Goal: Task Accomplishment & Management: Manage account settings

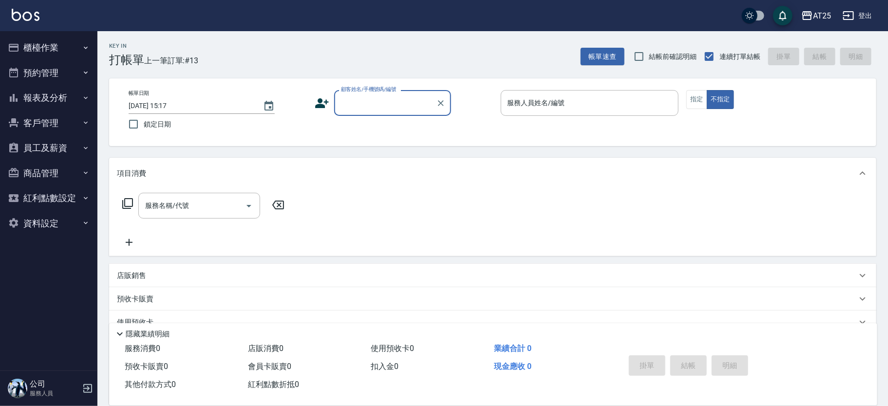
click at [364, 104] on input "顧客姓名/手機號碼/編號" at bounding box center [386, 103] width 94 height 17
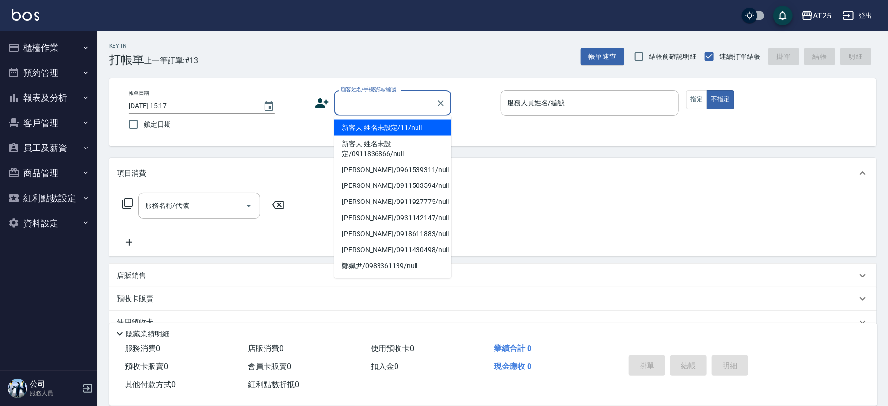
click at [406, 128] on li "新客人 姓名未設定/11/null" at bounding box center [392, 128] width 117 height 16
type input "新客人 姓名未設定/11/null"
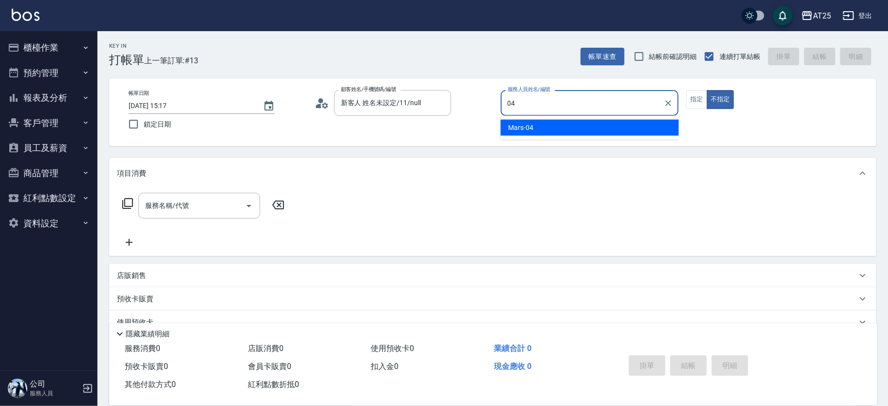
type input "04"
type button "false"
type input "Mars-04"
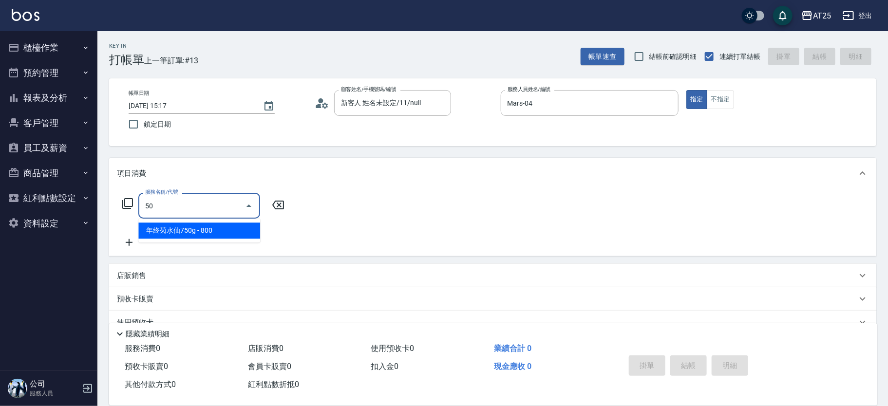
type input "501"
type input "100"
type input "染髮(501)"
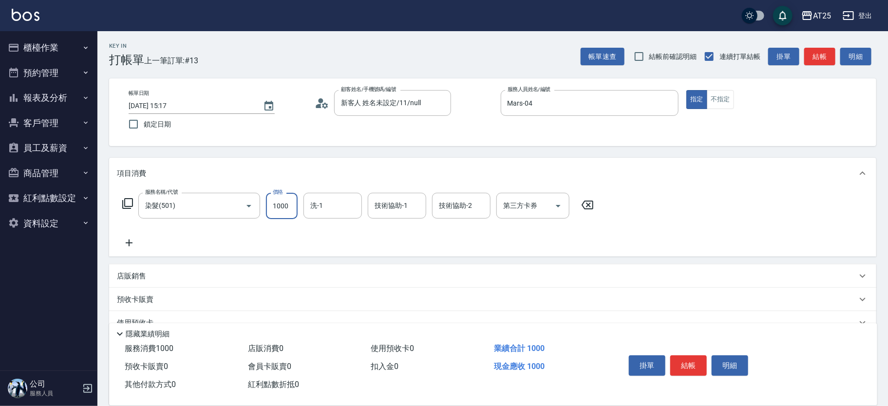
type input "0"
type input "16"
type input "10"
type input "160"
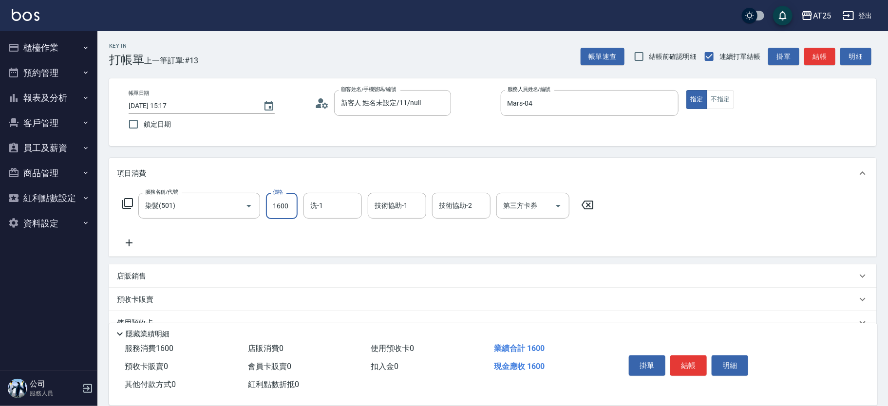
type input "1600"
type input "sandy-83"
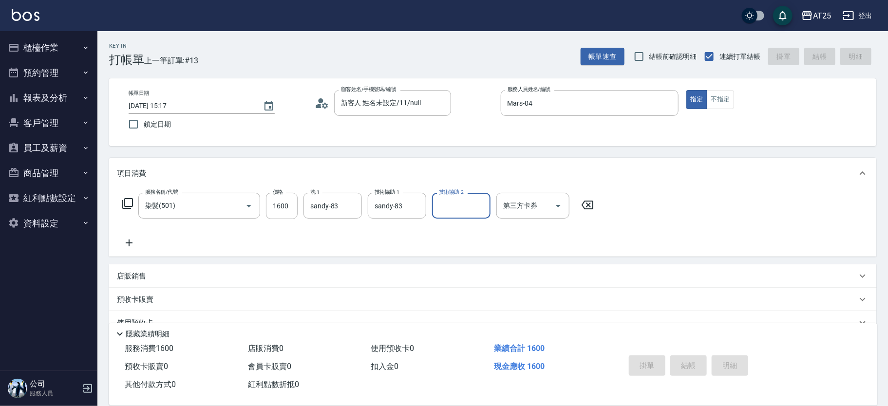
type input "2025/08/23 15:55"
type input "0"
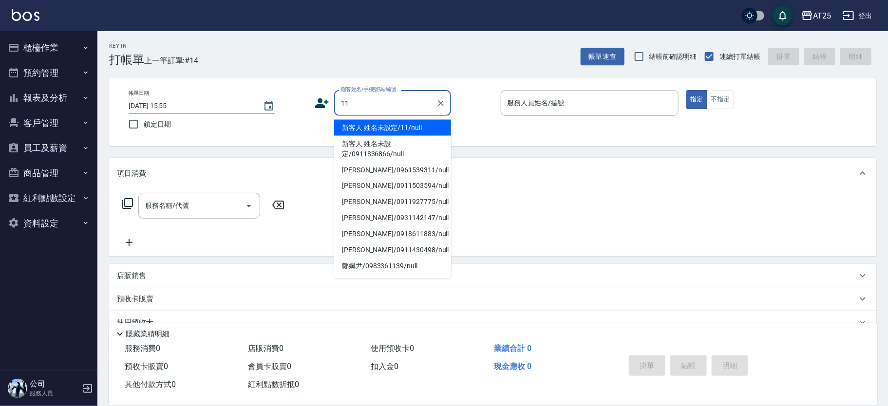
type input "新客人 姓名未設定/11/null"
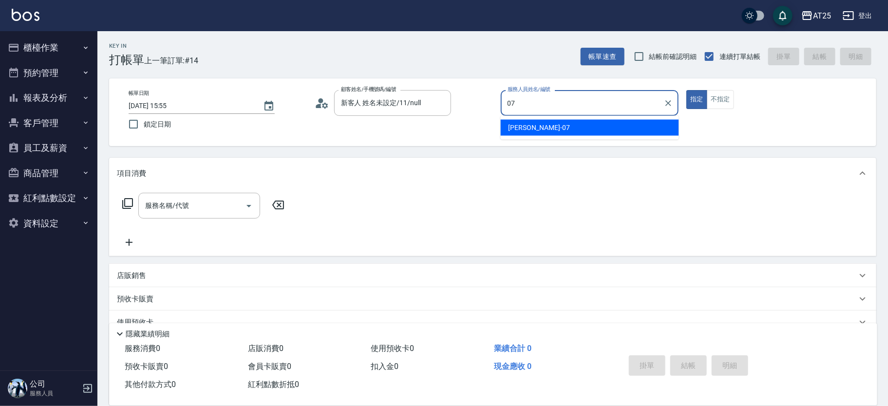
type input "07"
type button "true"
type input "Cooper-07"
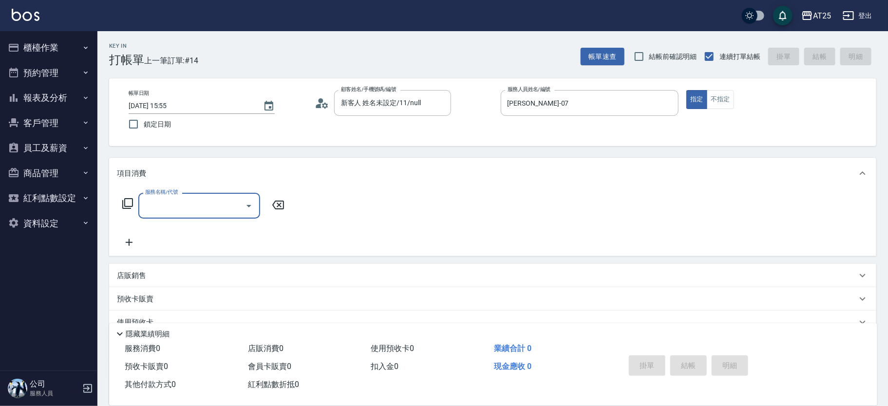
click at [125, 206] on icon at bounding box center [127, 203] width 11 height 11
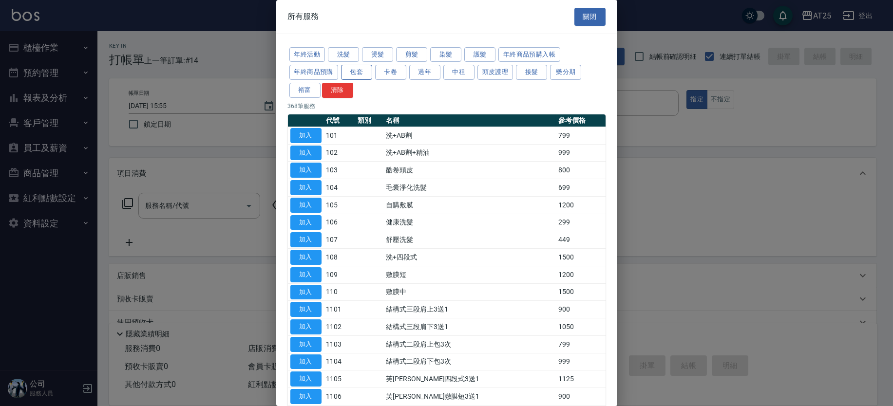
click at [355, 75] on button "包套" at bounding box center [356, 72] width 31 height 15
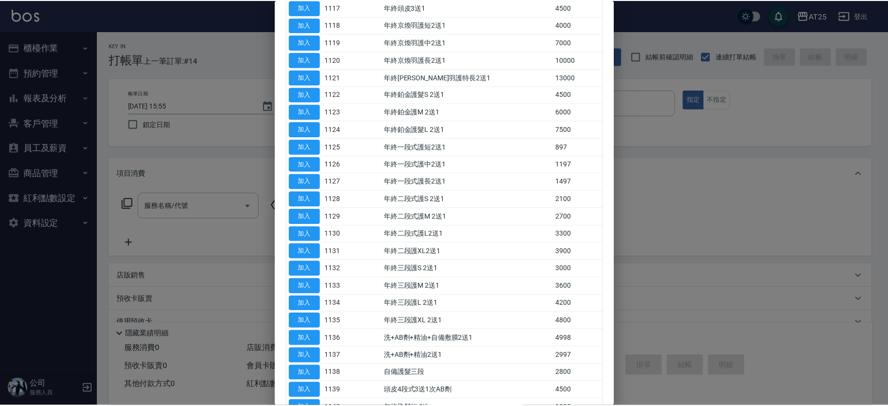
scroll to position [644, 0]
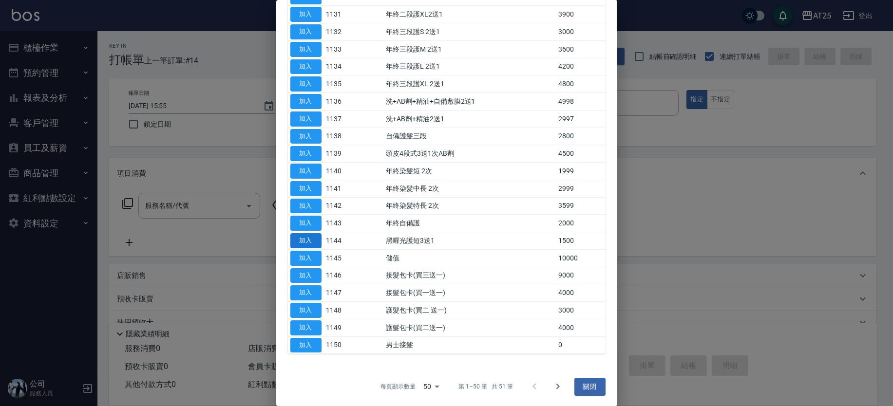
click at [316, 254] on button "加入" at bounding box center [305, 258] width 31 height 15
type input "儲值(1145)"
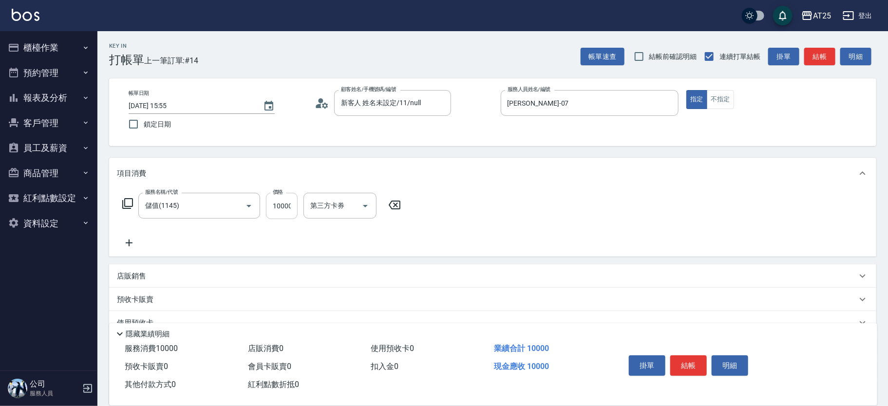
click at [291, 208] on input "10000" at bounding box center [282, 206] width 32 height 26
type input "0"
type input "98"
type input "90"
type input "980"
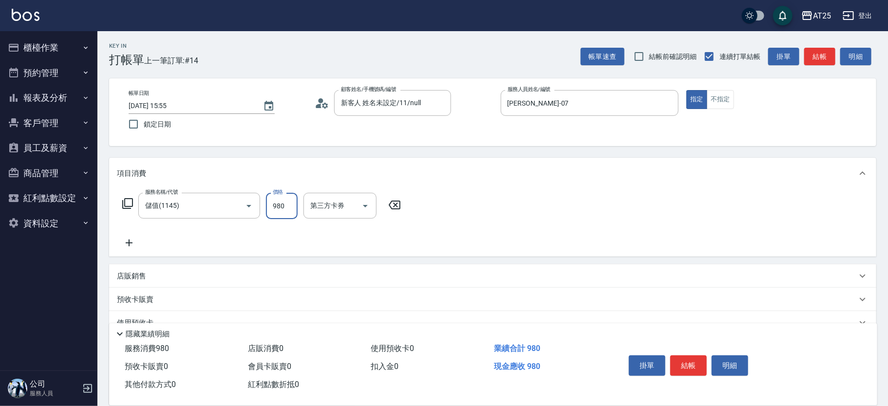
type input "980"
type input "9800"
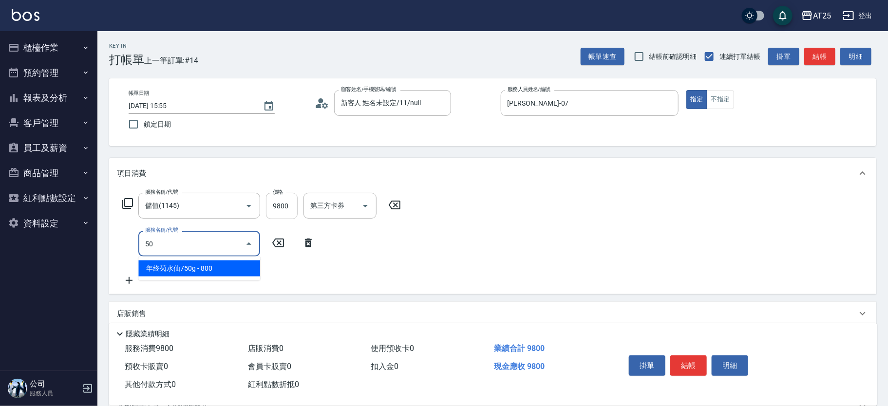
type input "501"
type input "1080"
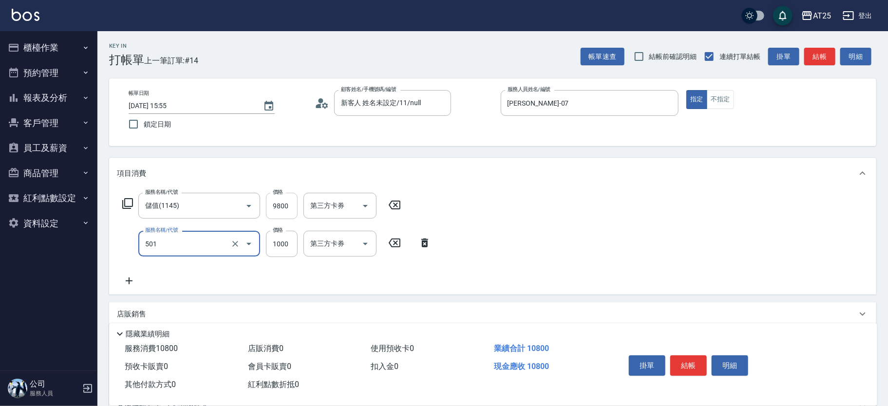
type input "染髮(501)"
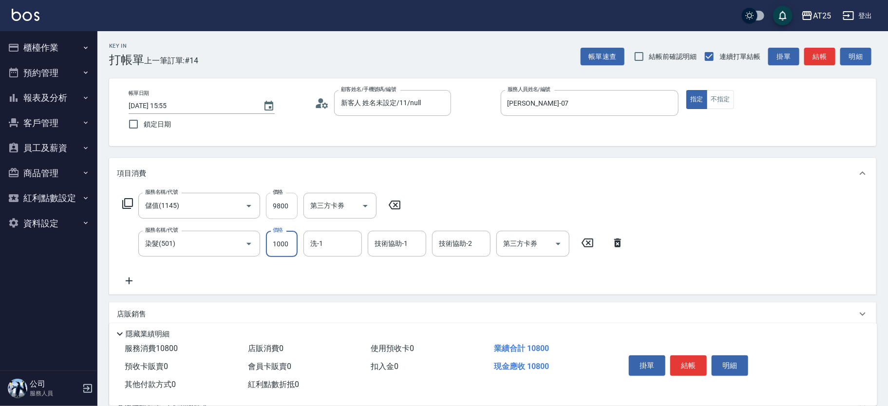
type input "0"
type input "980"
type input "0"
type input "小祐-117"
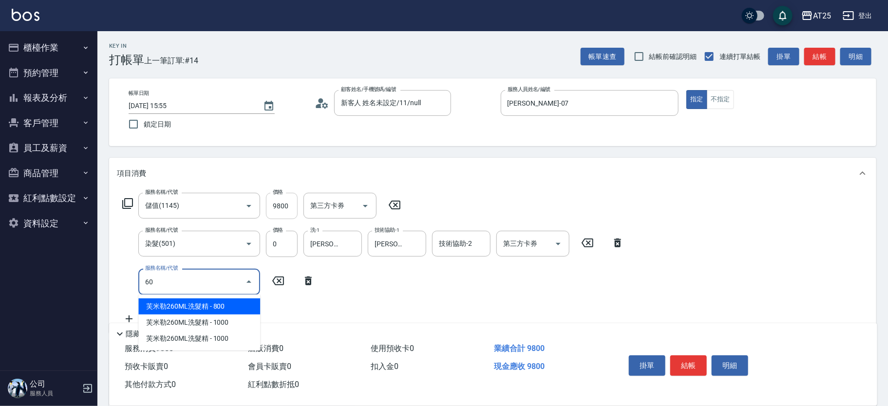
type input "601"
type input "1080"
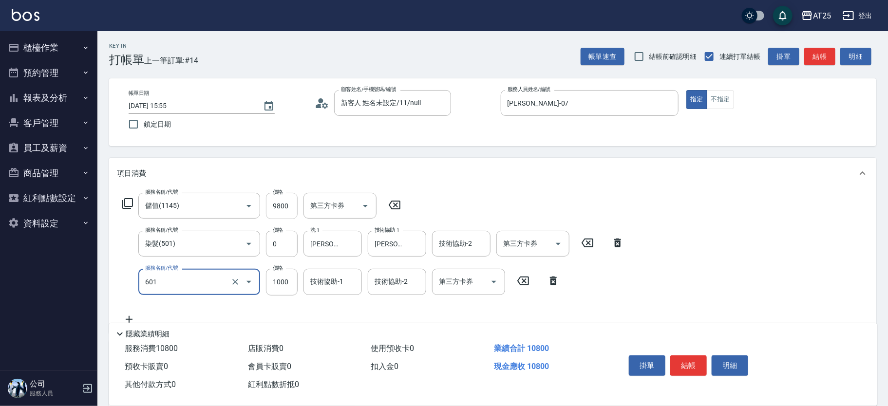
type input "自備護髮(1000上)(601)"
type input "980"
type input "0"
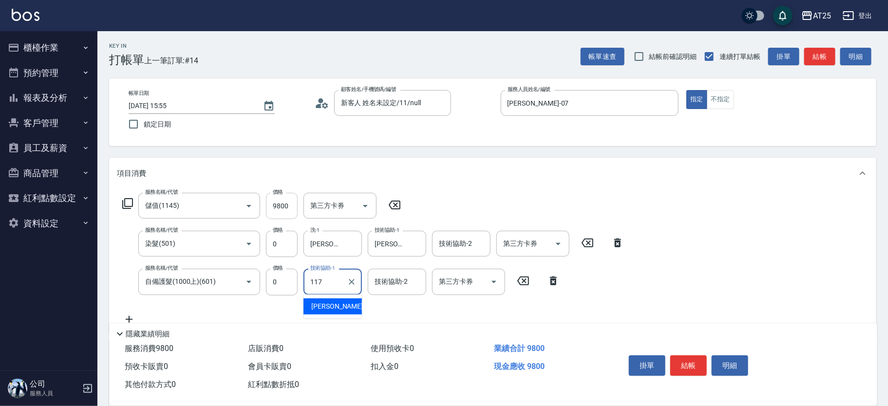
type input "小祐-117"
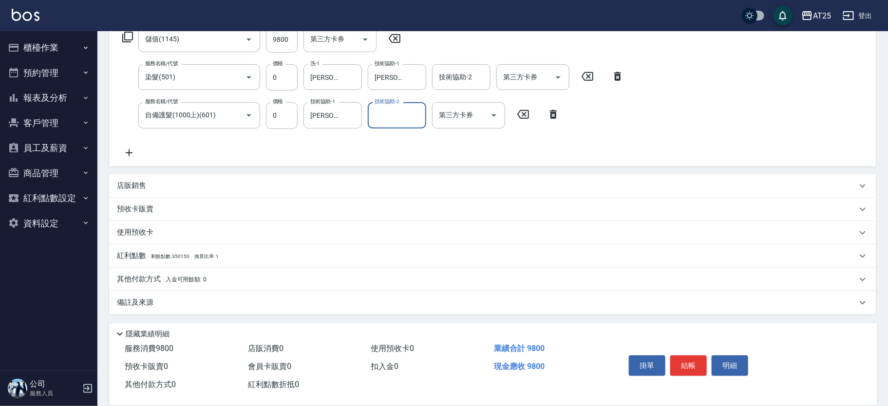
click at [154, 281] on p "其他付款方式 入金可用餘額: 0" at bounding box center [162, 279] width 90 height 11
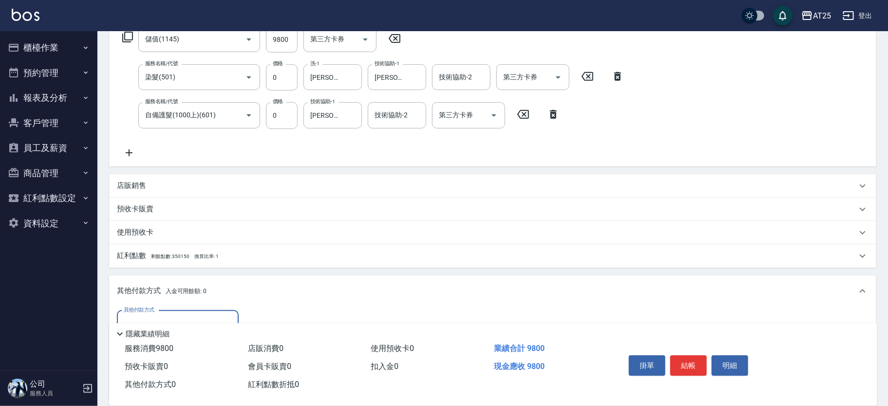
scroll to position [281, 0]
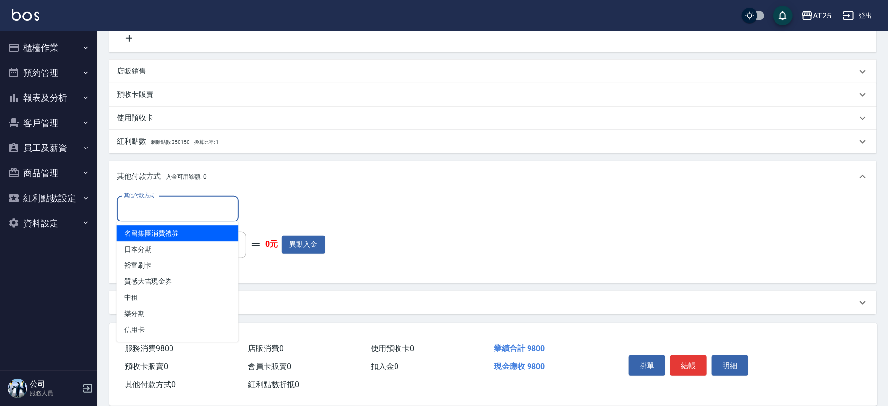
click at [157, 207] on input "其他付款方式" at bounding box center [177, 209] width 113 height 17
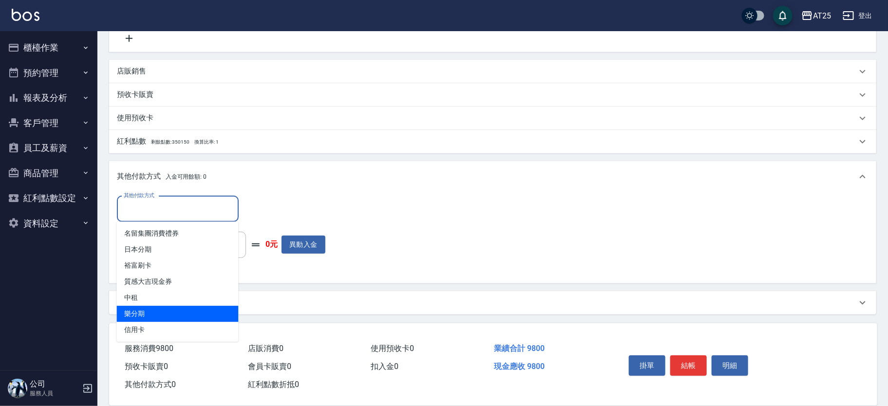
click at [156, 322] on span "信用卡" at bounding box center [178, 330] width 122 height 16
type input "信用卡"
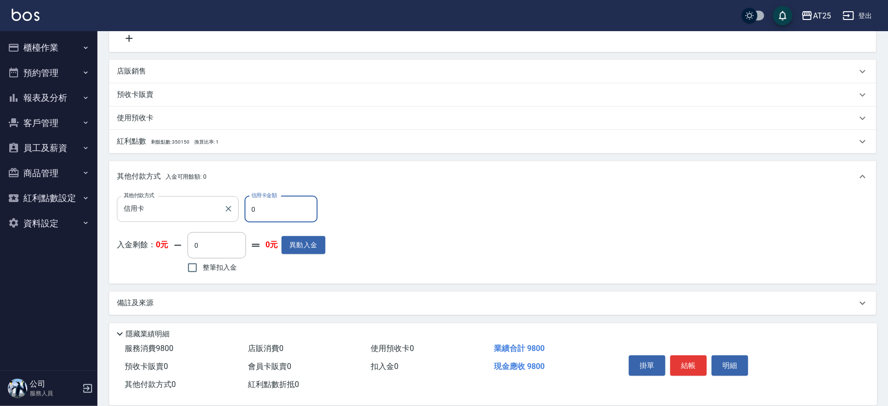
drag, startPoint x: 265, startPoint y: 209, endPoint x: 221, endPoint y: 209, distance: 44.3
click at [221, 209] on div "其他付款方式 信用卡 其他付款方式 信用卡金額 0 信用卡金額" at bounding box center [221, 209] width 209 height 26
type input "9"
type input "970"
type input "98"
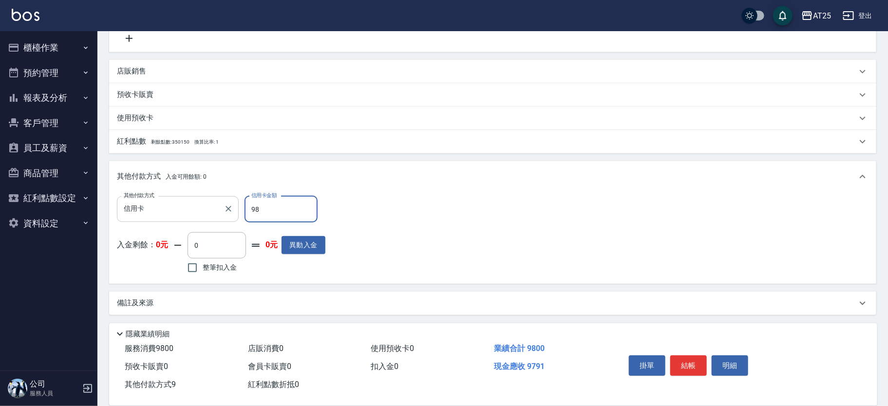
type input "880"
type input "980"
type input "0"
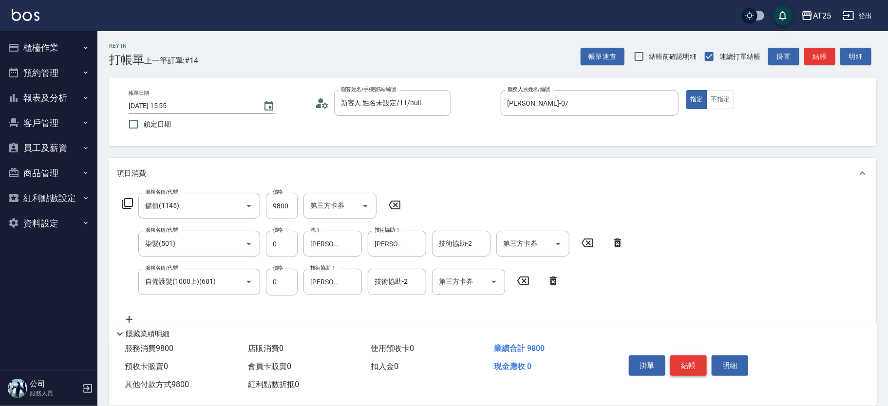
type input "9800"
click at [695, 364] on button "結帳" at bounding box center [688, 366] width 37 height 20
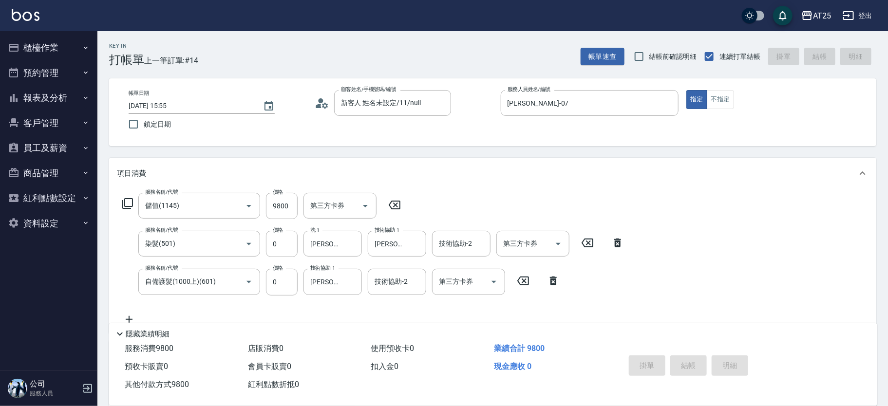
type input "2025/08/23 15:56"
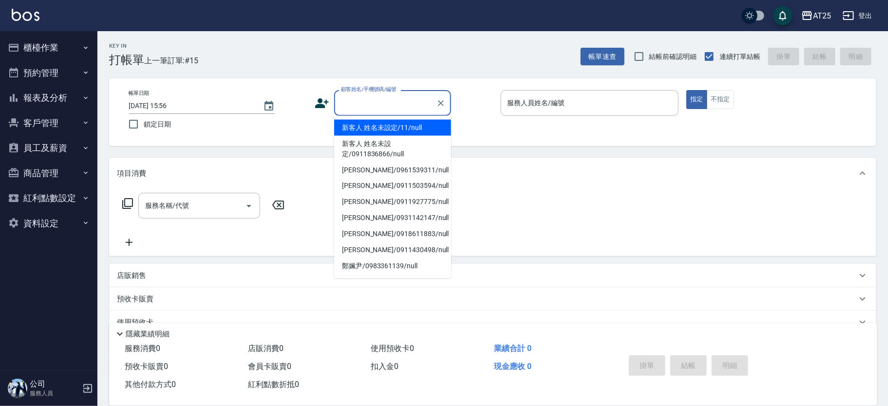
click at [365, 105] on input "顧客姓名/手機號碼/編號" at bounding box center [386, 103] width 94 height 17
click at [402, 124] on li "新客人 姓名未設定/11/null" at bounding box center [392, 128] width 117 height 16
type input "新客人 姓名未設定/11/null"
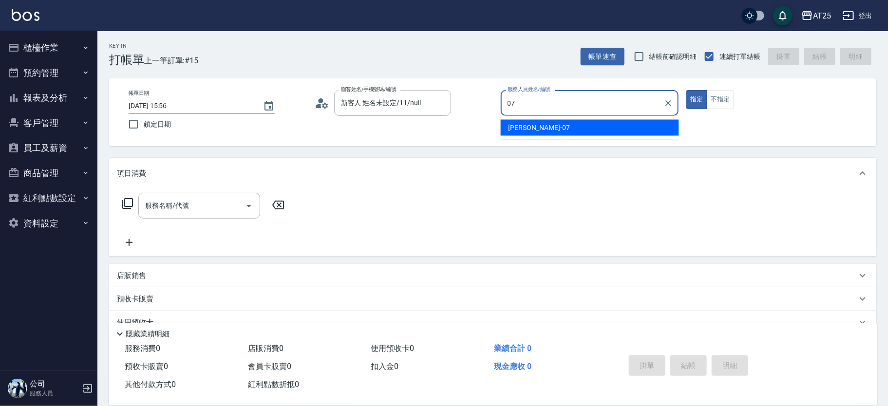
type input "Cooper-07"
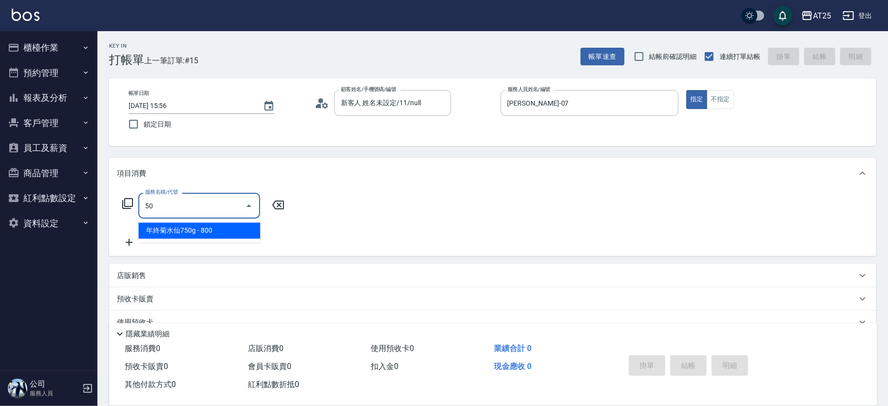
type input "501"
type input "100"
type input "染髮(501)"
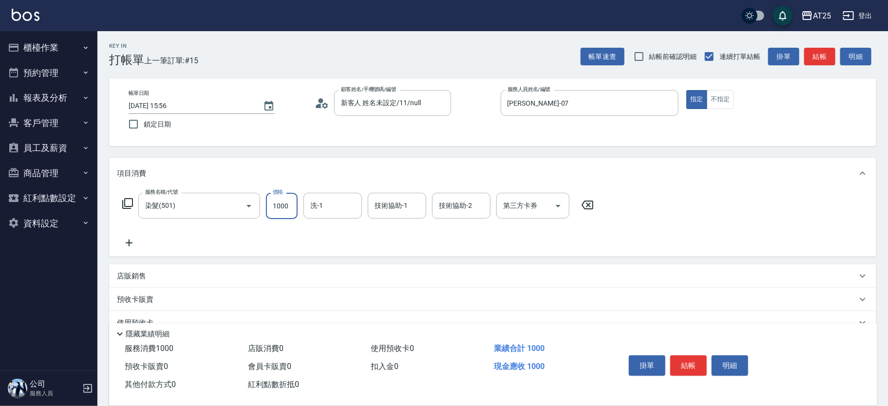
type input "0"
type input "16"
type input "10"
type input "1680"
type input "160"
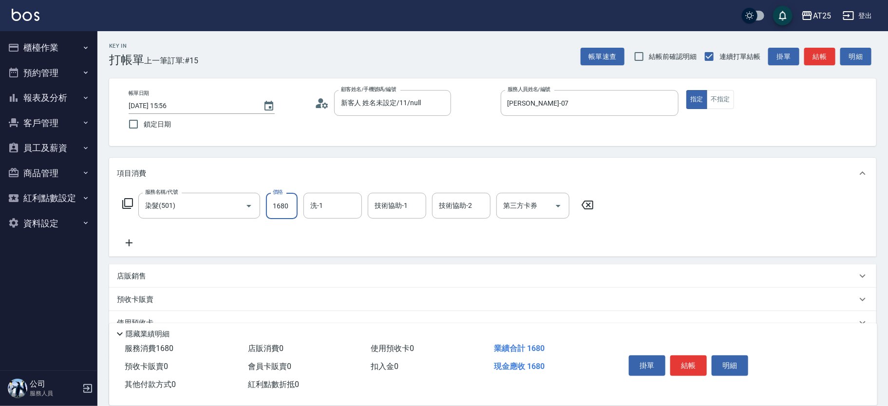
type input "1680"
type input "小祐-117"
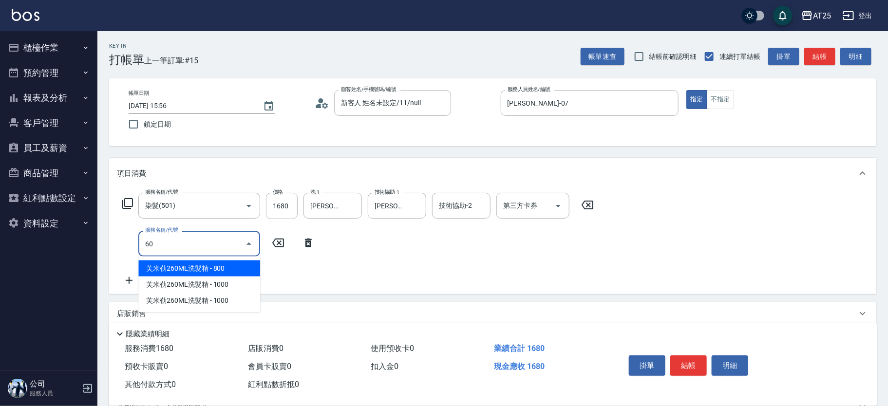
type input "601"
type input "260"
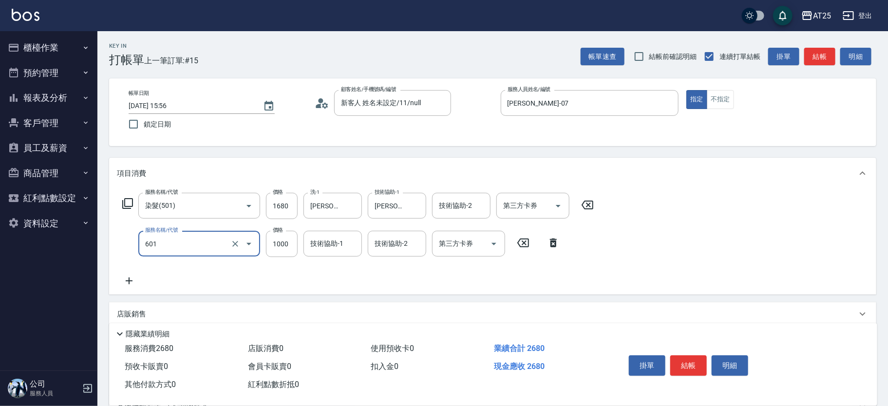
type input "自備護髮(1000上)(601)"
type input "160"
type input "23"
type input "190"
type input "2300"
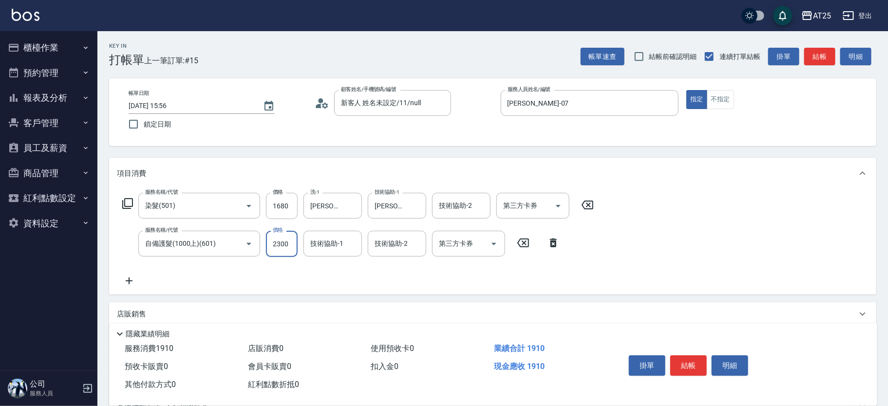
type input "390"
type input "2300"
type input "小祐-117"
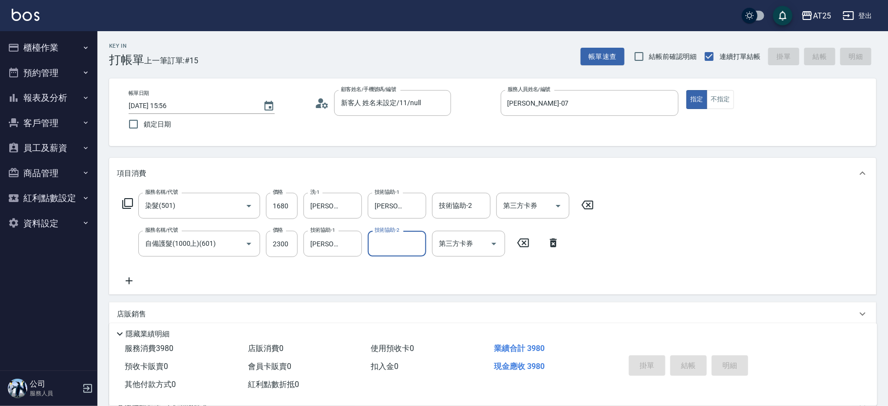
type input "2025/08/23 16:01"
type input "0"
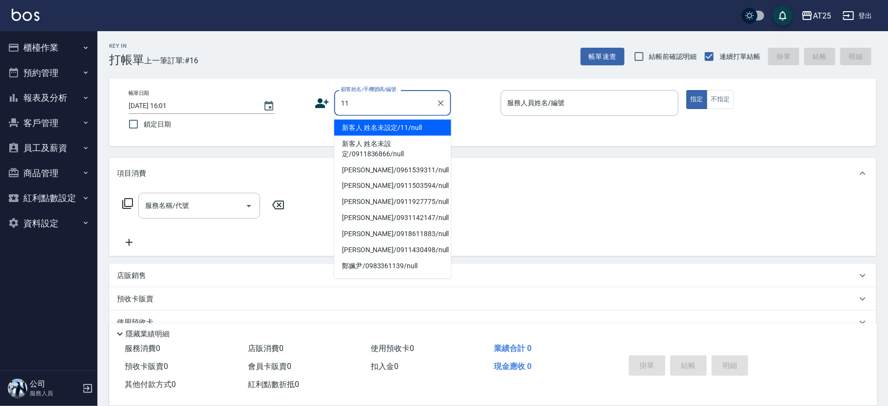
type input "新客人 姓名未設定/11/null"
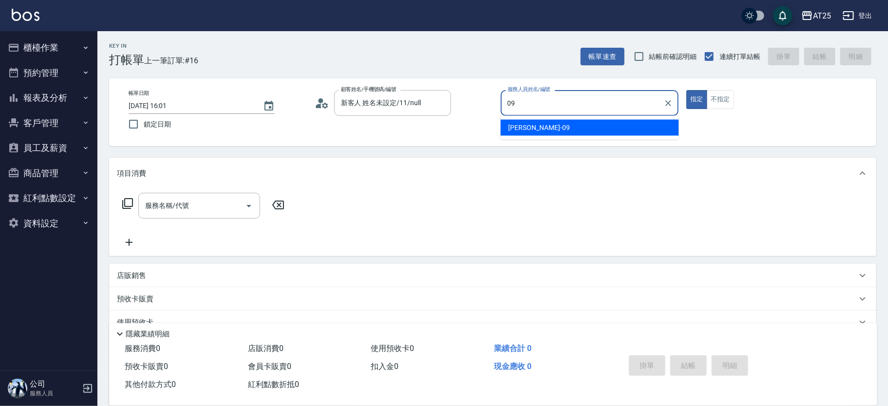
type input "Kevin-09"
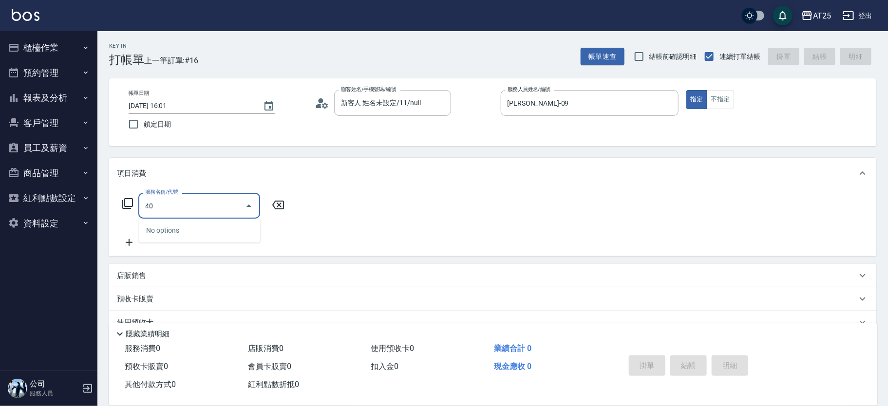
type input "401"
type input "30"
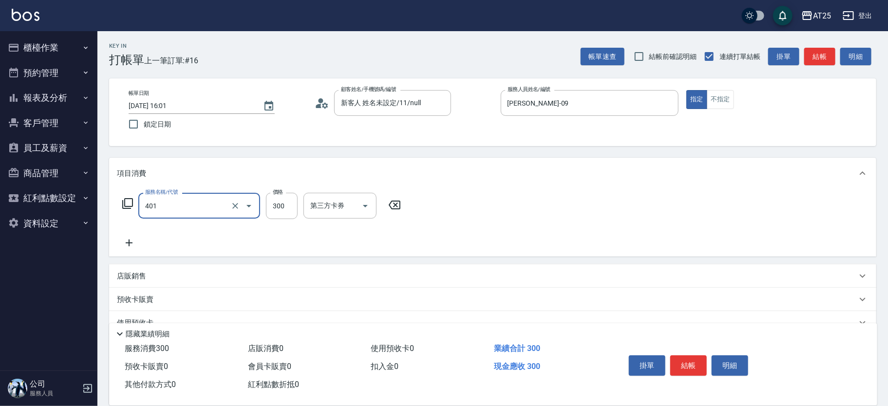
type input "剪髮(401)"
type input "0"
type input "50"
type input "500"
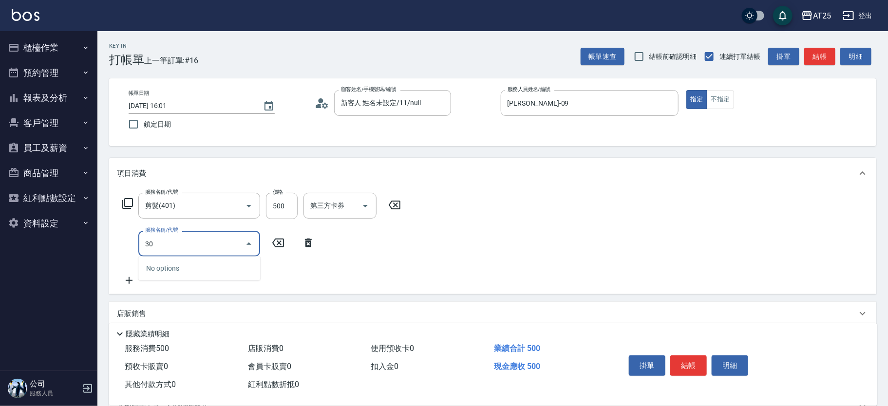
type input "301"
type input "200"
type input "燙髮(301)"
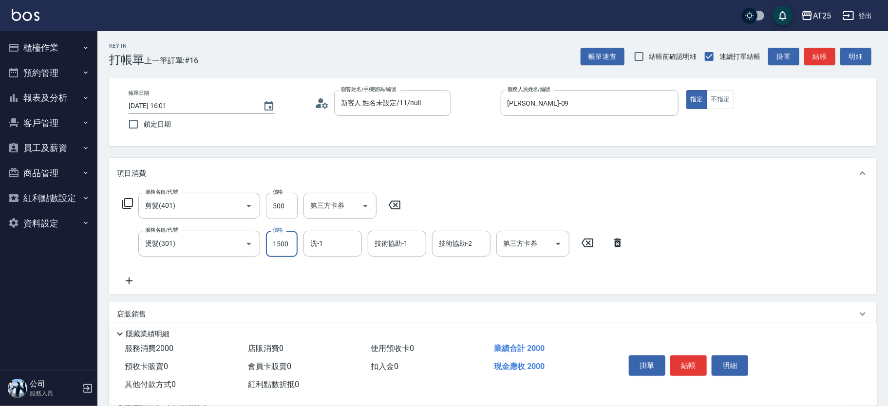
type input "50"
type input "10"
type input "60"
type input "100"
type input "150"
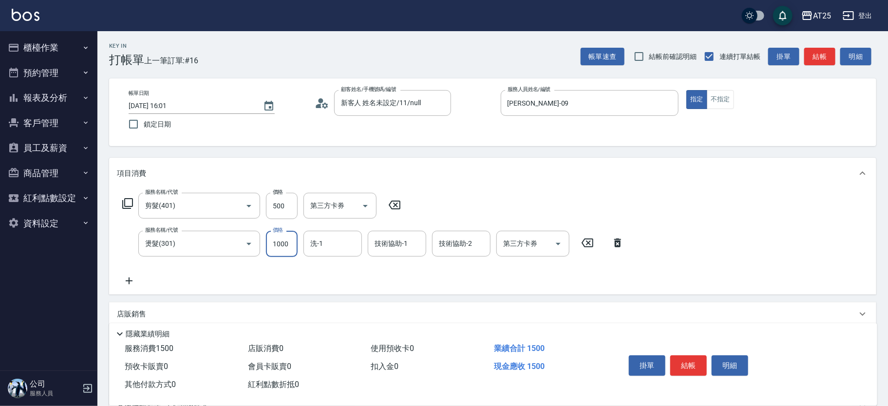
type input "1000"
type input "游惠心-68"
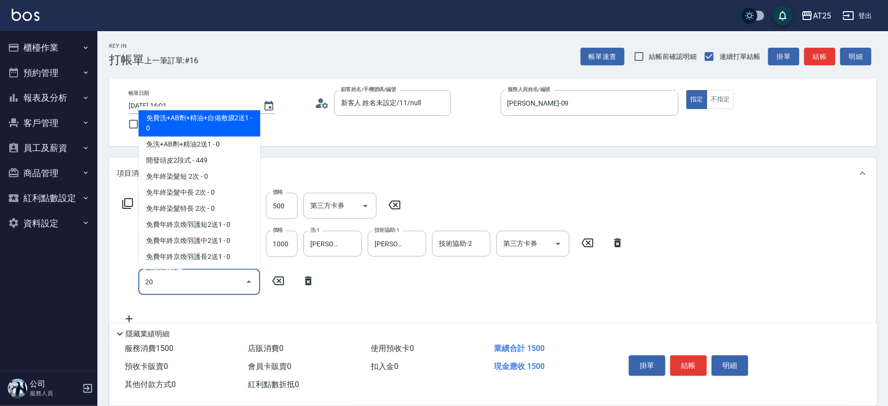
type input "201"
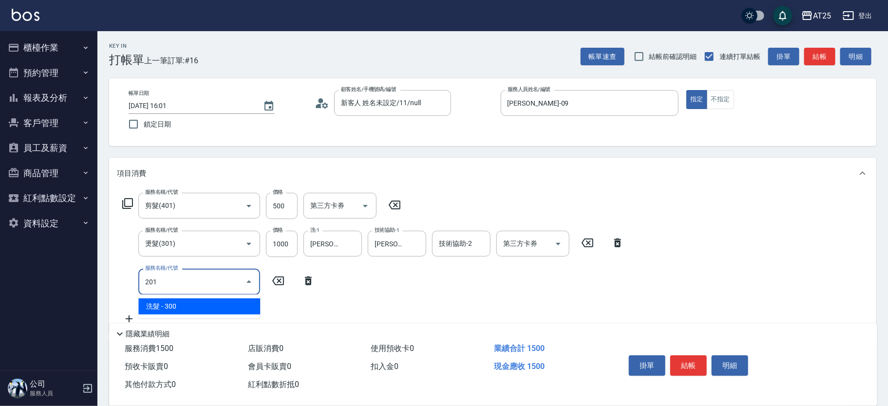
type input "180"
type input "洗髮(201)"
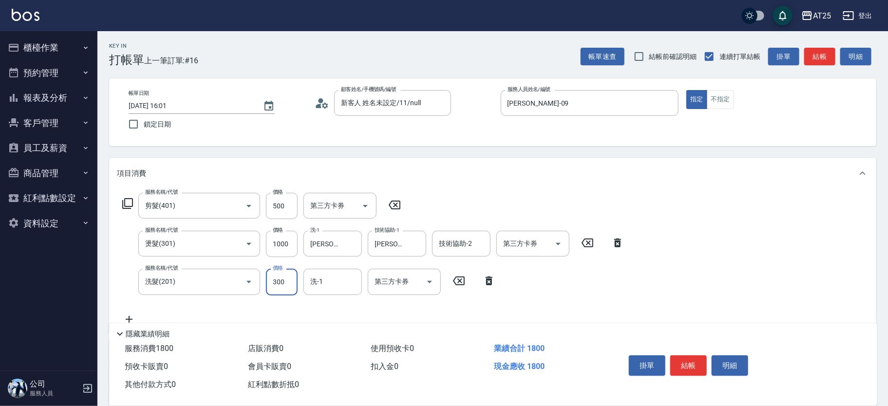
type input "150"
type input "0"
type input "惠均-70"
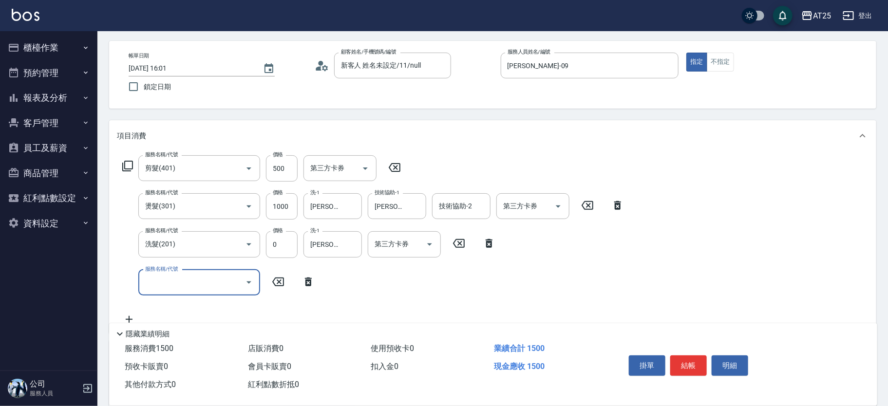
scroll to position [40, 0]
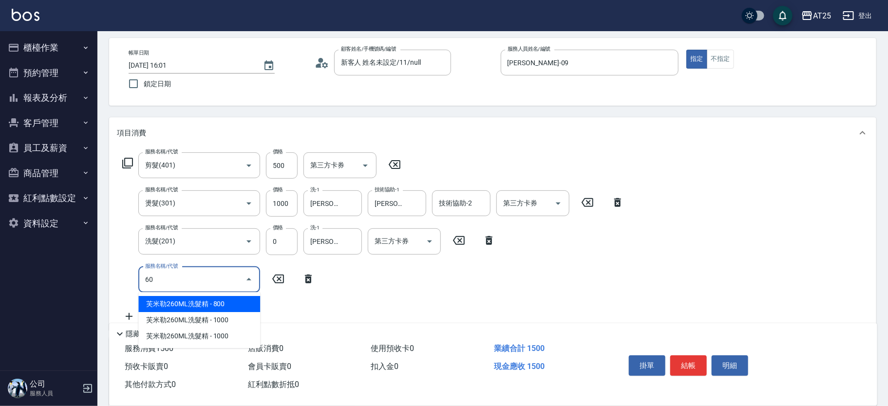
type input "608"
type input "200"
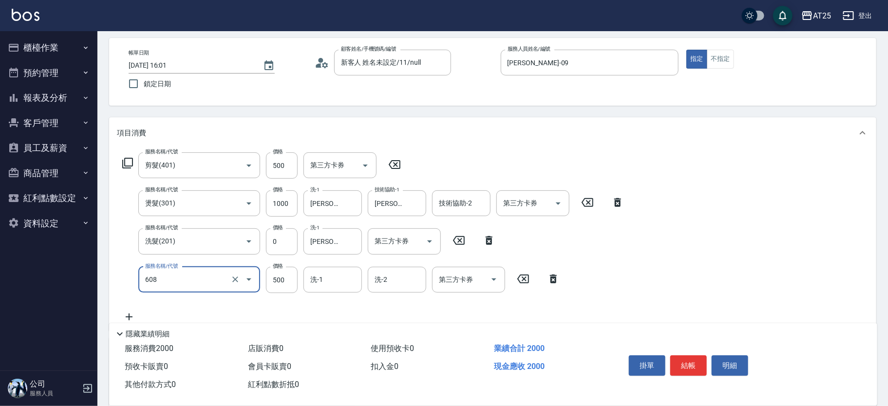
type input "自備護髮(1000下)(608)"
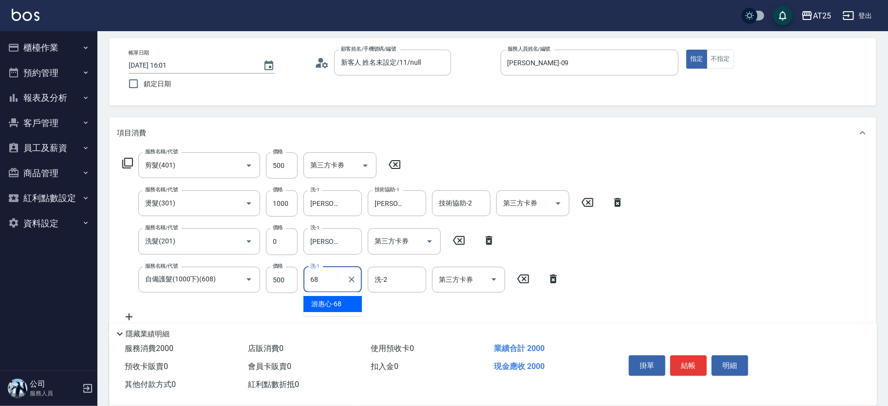
type input "游惠心-68"
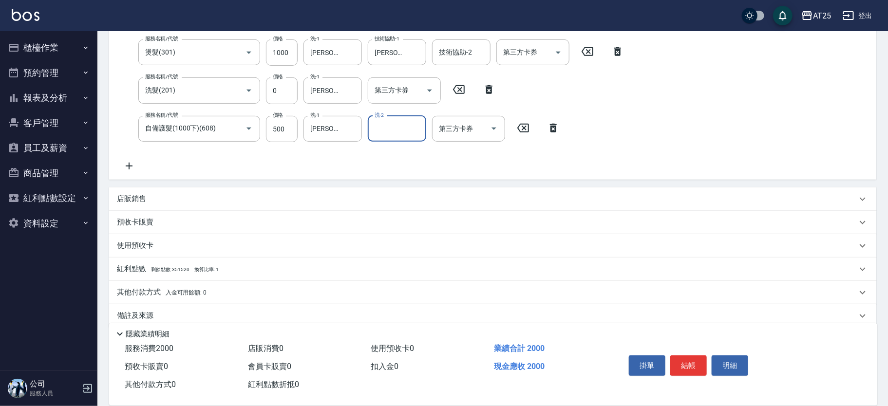
scroll to position [204, 0]
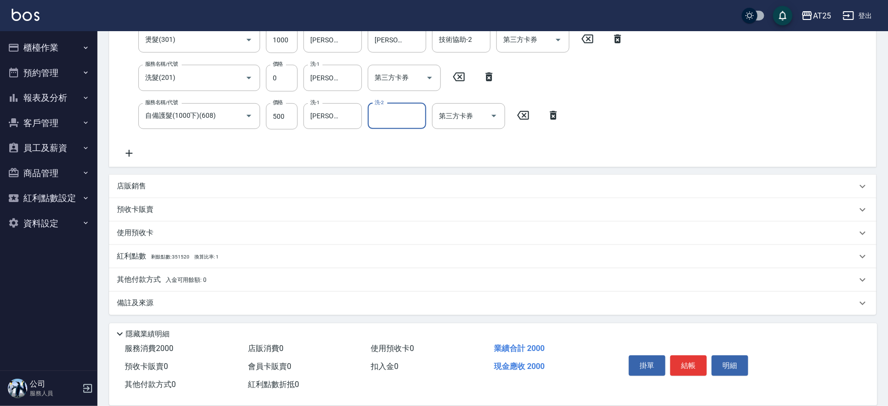
click at [247, 279] on div "其他付款方式 入金可用餘額: 0" at bounding box center [487, 280] width 740 height 11
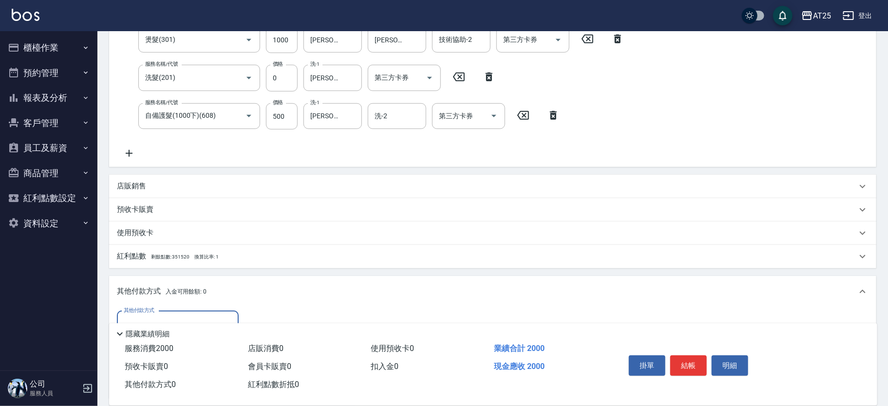
scroll to position [319, 0]
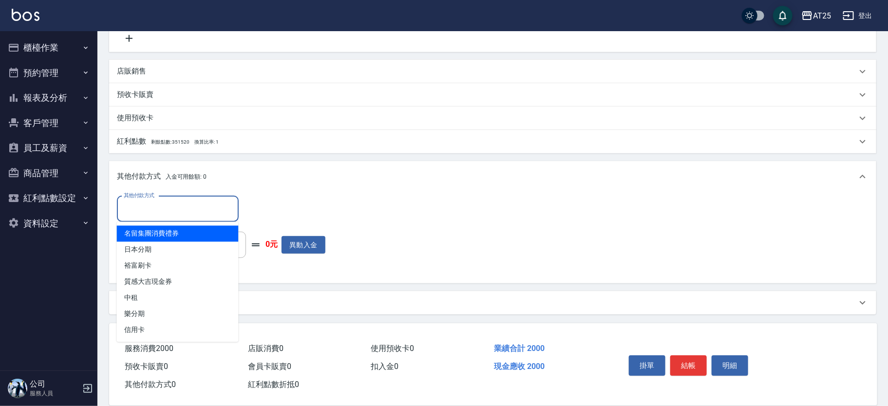
click at [155, 214] on input "其他付款方式" at bounding box center [177, 209] width 113 height 17
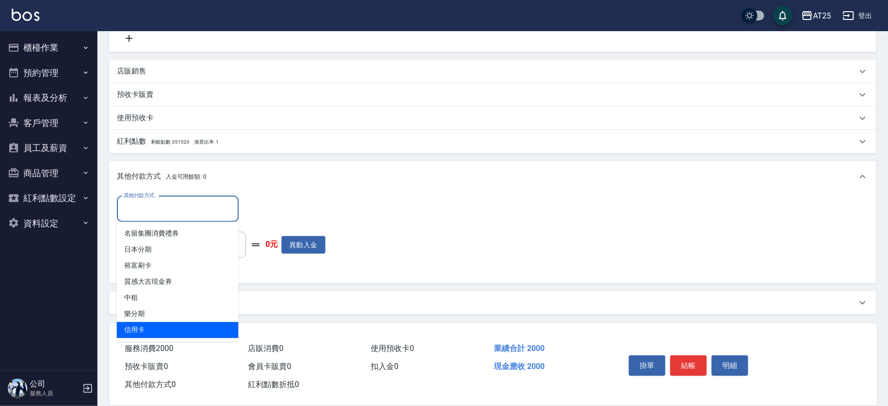
click at [145, 328] on span "信用卡" at bounding box center [178, 331] width 122 height 16
type input "信用卡"
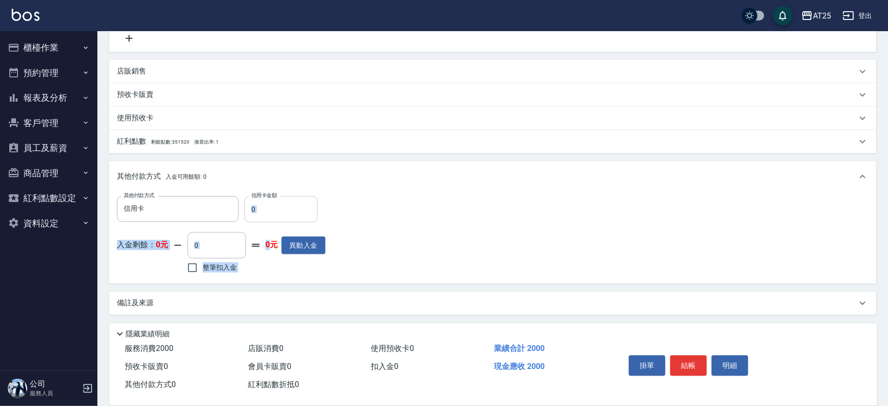
drag, startPoint x: 268, startPoint y: 224, endPoint x: 246, endPoint y: 211, distance: 26.2
click at [246, 211] on div "其他付款方式 信用卡 其他付款方式 信用卡金額 0 信用卡金額 入金剩餘： 0元 0 ​ 整筆扣入金 0元 異動入金" at bounding box center [221, 236] width 209 height 80
click at [260, 210] on input "0" at bounding box center [281, 209] width 73 height 26
drag, startPoint x: 260, startPoint y: 210, endPoint x: 247, endPoint y: 208, distance: 12.8
click at [247, 208] on input "0" at bounding box center [281, 209] width 73 height 26
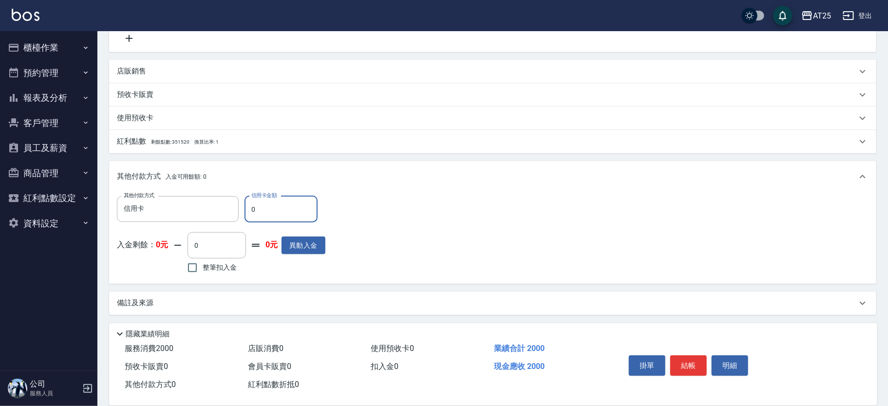
type input "190"
type input "20"
type input "180"
type input "200"
type input "0"
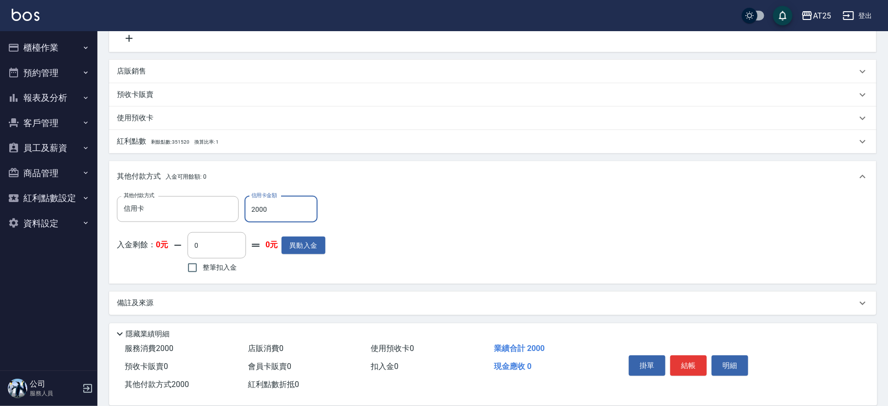
scroll to position [0, 0]
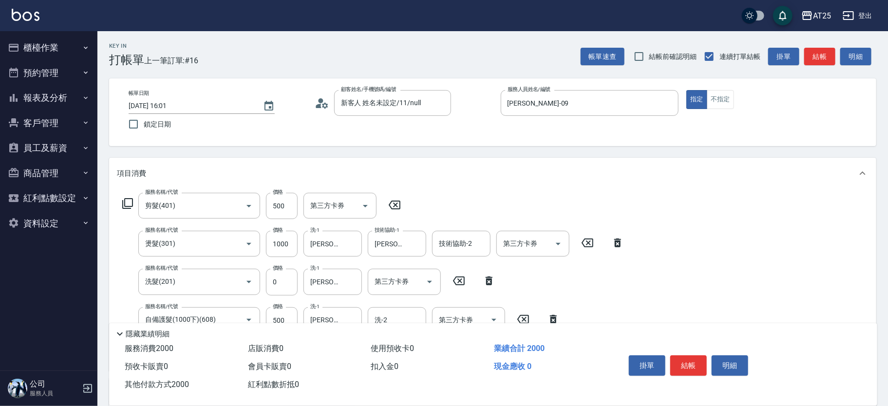
type input "2000"
click at [688, 364] on button "結帳" at bounding box center [688, 366] width 37 height 20
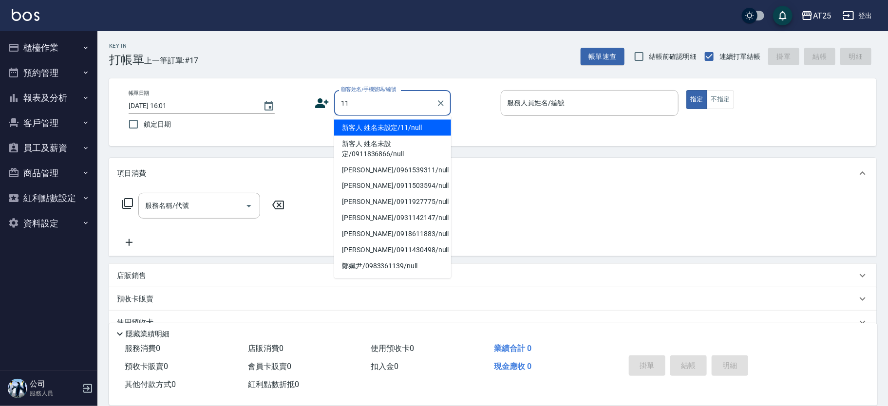
type input "新客人 姓名未設定/11/null"
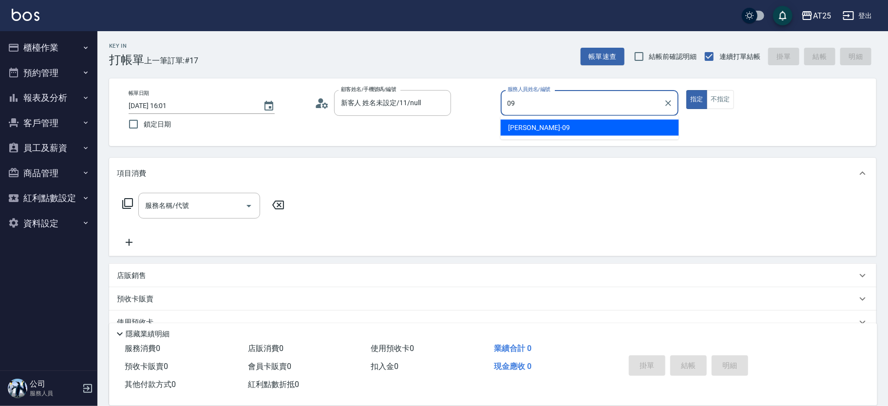
type input "Kevin-09"
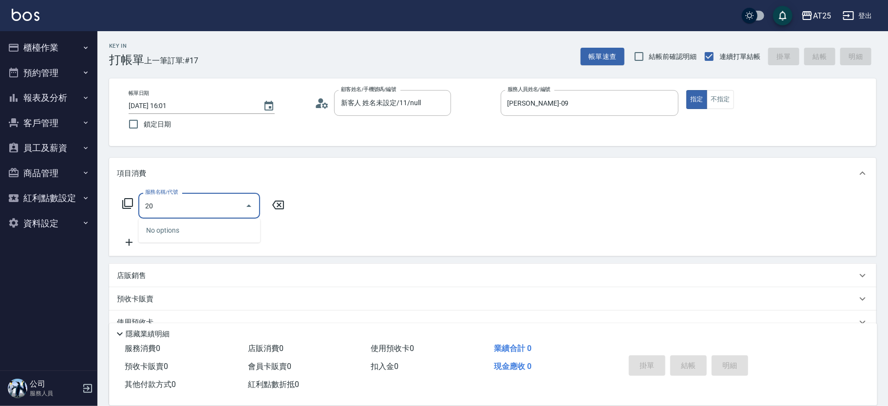
type input "201"
type input "30"
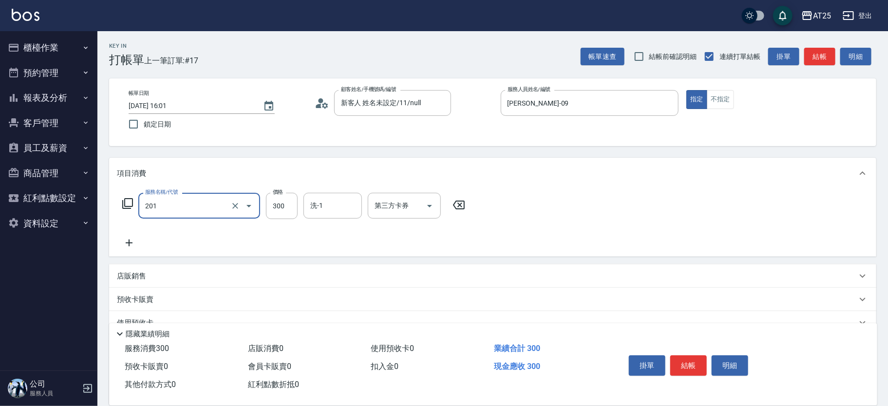
type input "洗髮(201)"
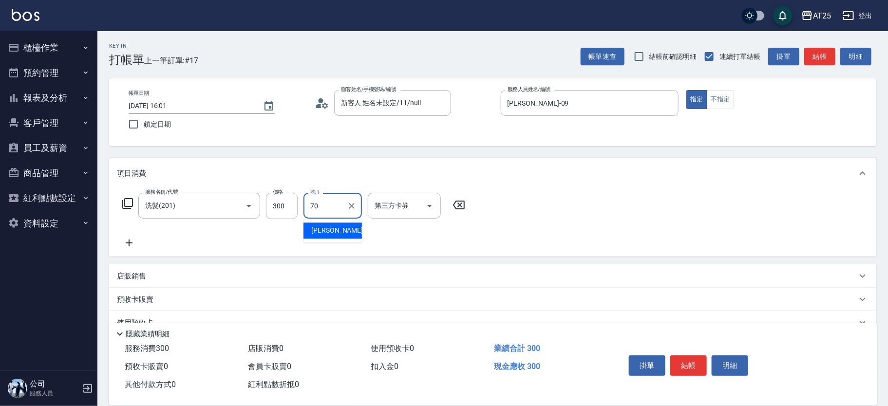
type input "惠均-70"
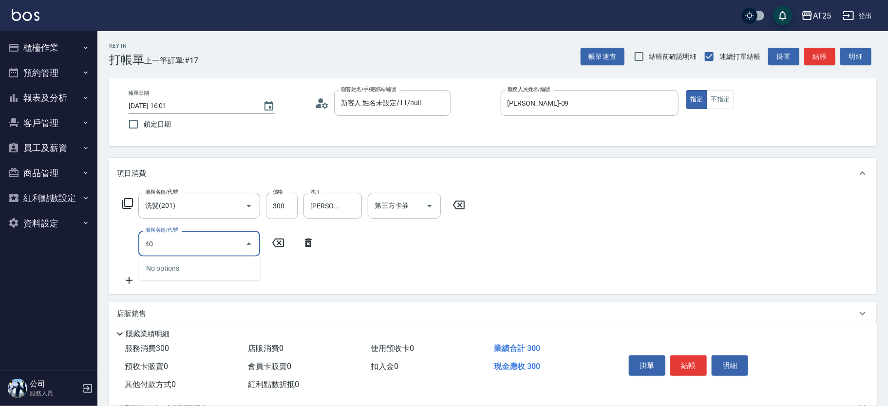
type input "401"
type input "60"
type input "剪髮(401)"
type input "30"
type input "20"
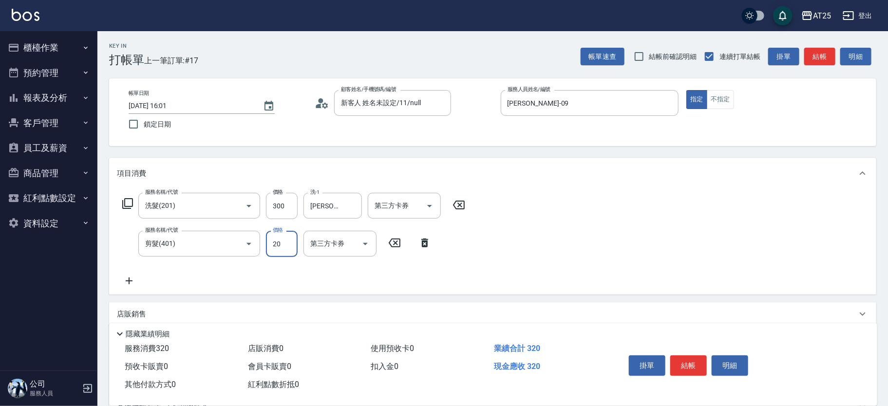
type input "50"
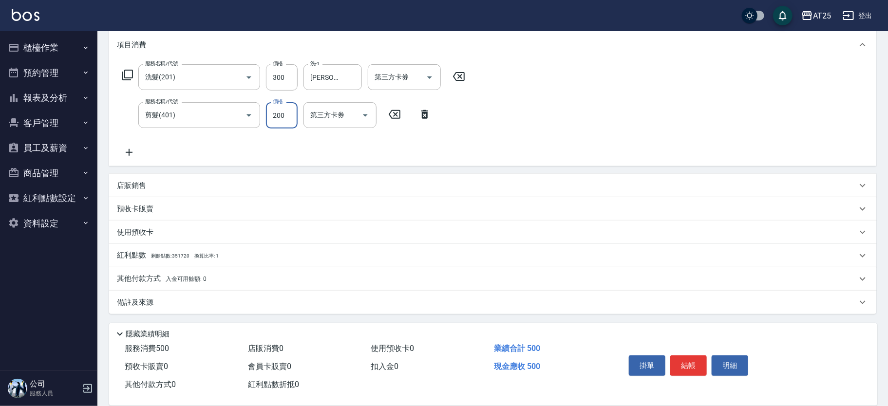
type input "200"
click at [213, 284] on div "其他付款方式 入金可用餘額: 0" at bounding box center [487, 279] width 740 height 11
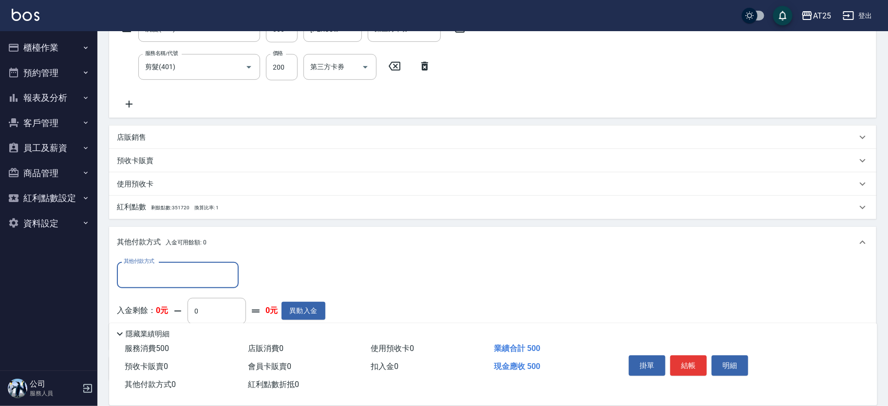
scroll to position [243, 0]
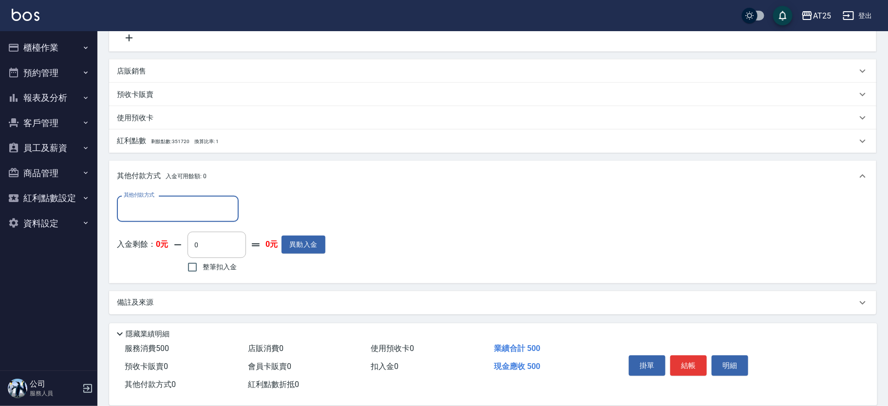
click at [141, 206] on input "其他付款方式" at bounding box center [177, 208] width 113 height 17
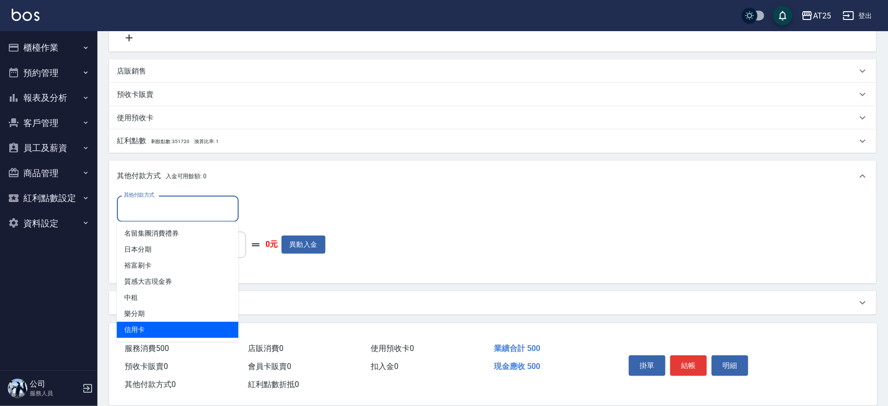
click at [149, 327] on span "信用卡" at bounding box center [178, 330] width 122 height 16
type input "信用卡"
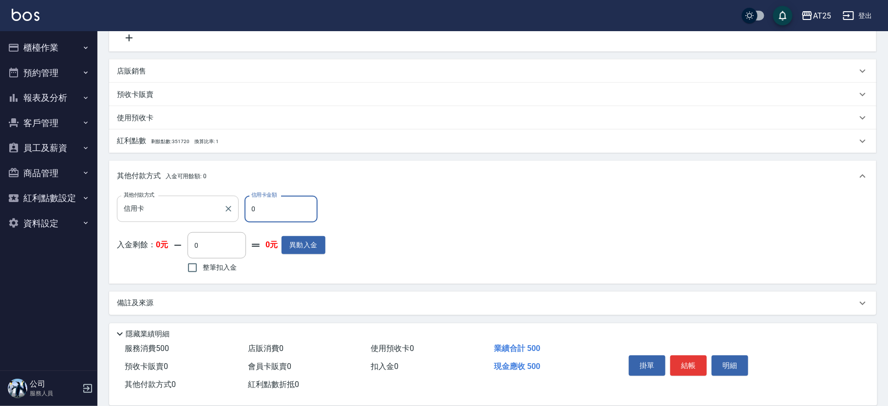
drag, startPoint x: 264, startPoint y: 214, endPoint x: 220, endPoint y: 215, distance: 43.4
click at [220, 215] on div "其他付款方式 信用卡 其他付款方式 信用卡金額 0 信用卡金額" at bounding box center [221, 209] width 209 height 26
type input "40"
type input "50"
type input "0"
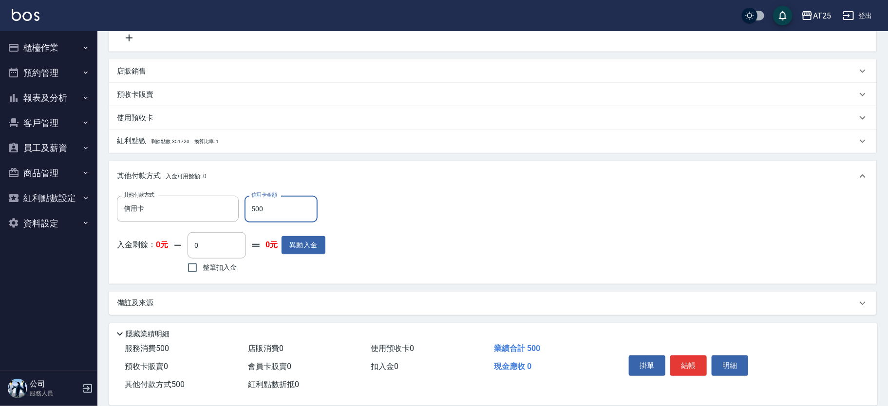
scroll to position [0, 0]
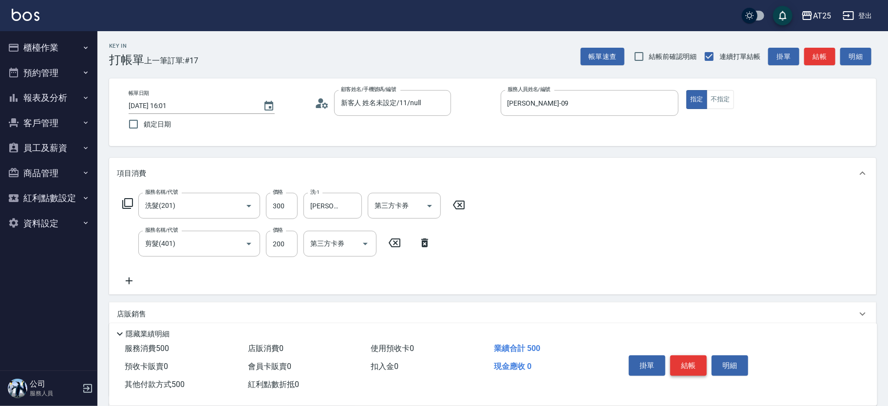
type input "500"
click at [689, 366] on button "結帳" at bounding box center [688, 366] width 37 height 20
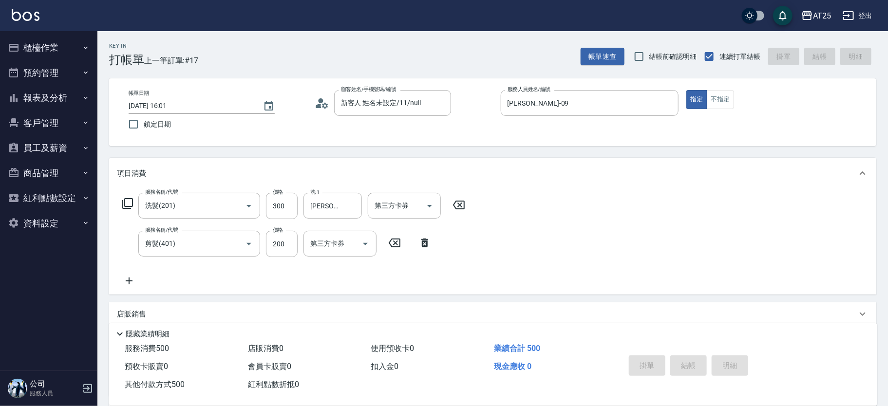
type input "2025/08/23 16:02"
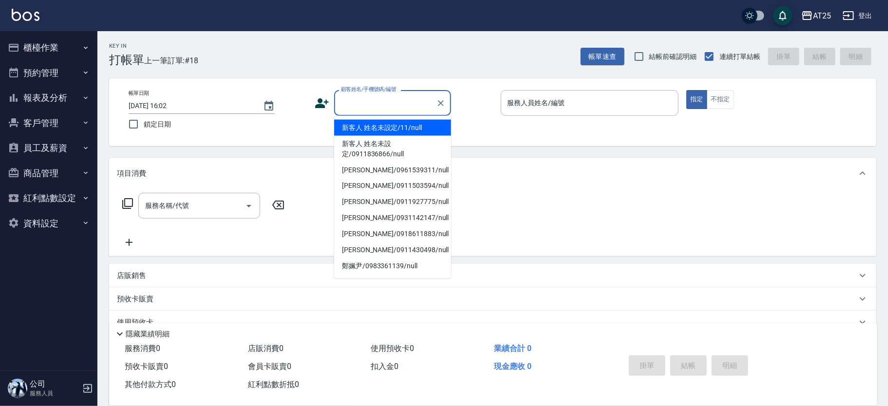
click at [380, 97] on input "顧客姓名/手機號碼/編號" at bounding box center [386, 103] width 94 height 17
click at [400, 133] on li "新客人 姓名未設定/11/null" at bounding box center [392, 128] width 117 height 16
type input "新客人 姓名未設定/11/null"
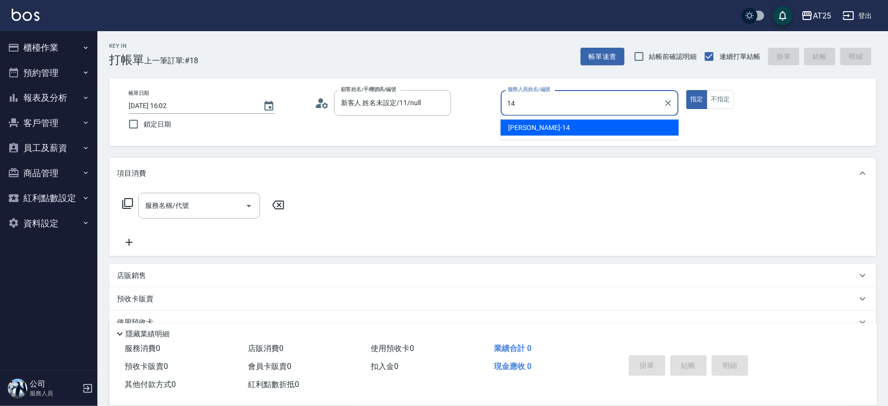
type input "Ken-14"
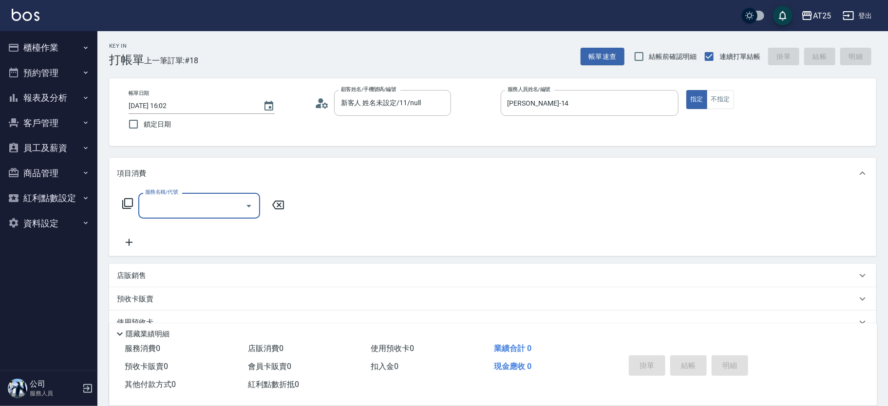
type input "0"
type input "301"
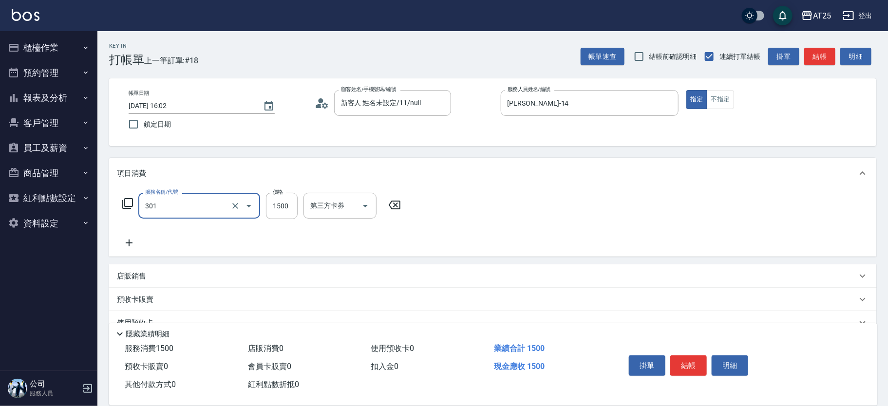
type input "150"
type input "燙髮(301)"
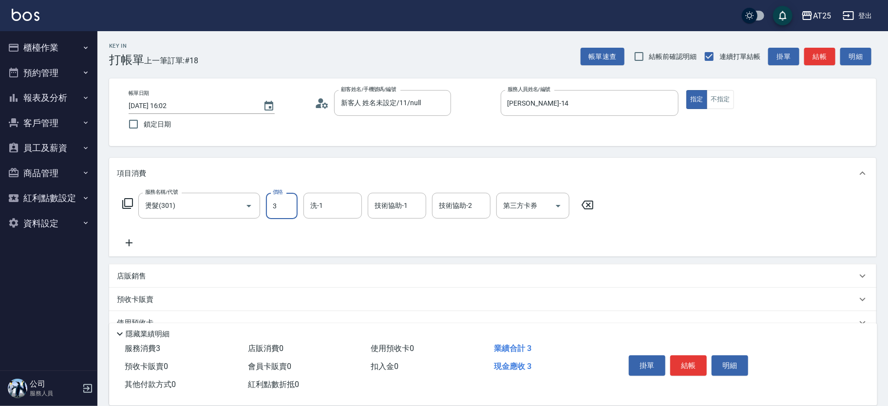
type input "0"
type input "31"
type input "30"
type input "313"
type input "310"
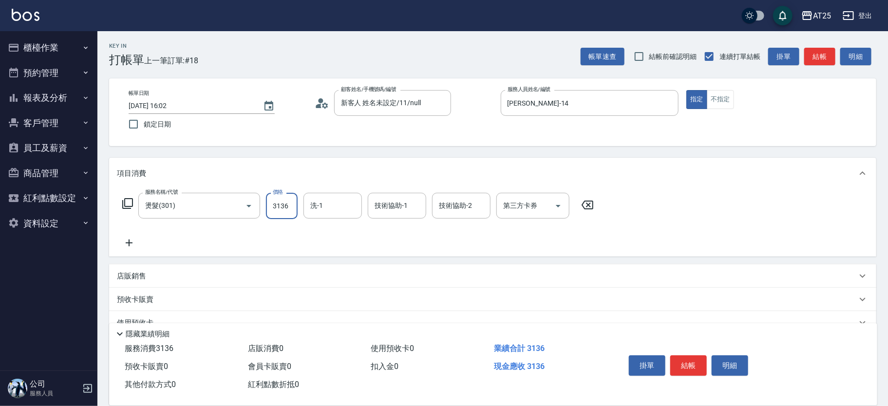
type input "3136"
type input "小宇-58"
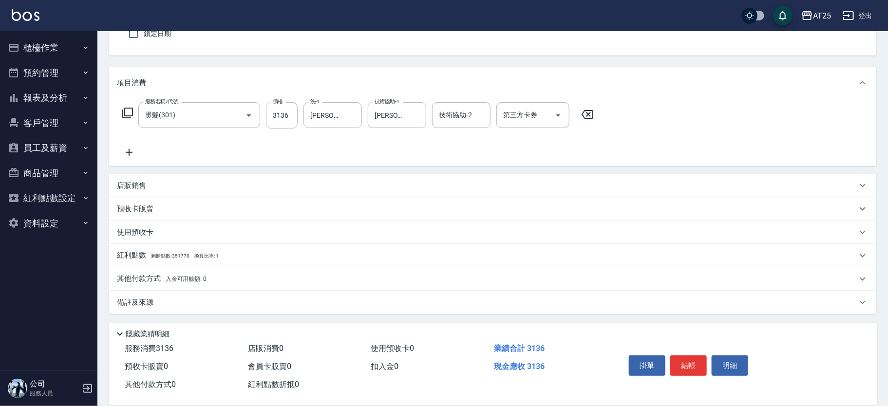
click at [159, 280] on p "其他付款方式 入金可用餘額: 0" at bounding box center [162, 279] width 90 height 11
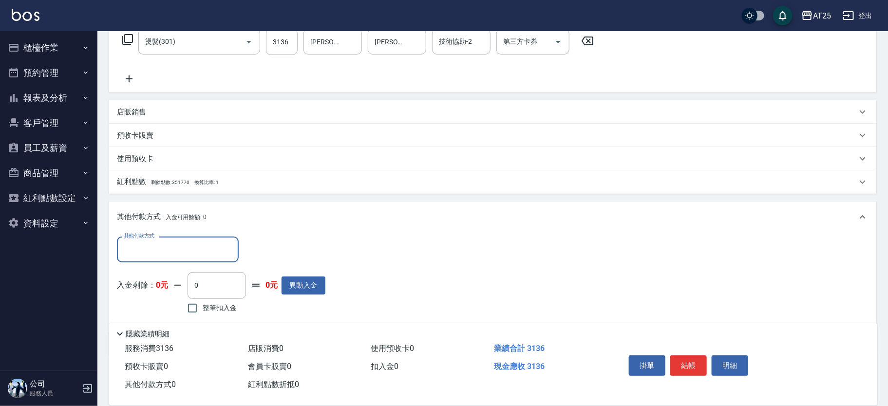
scroll to position [205, 0]
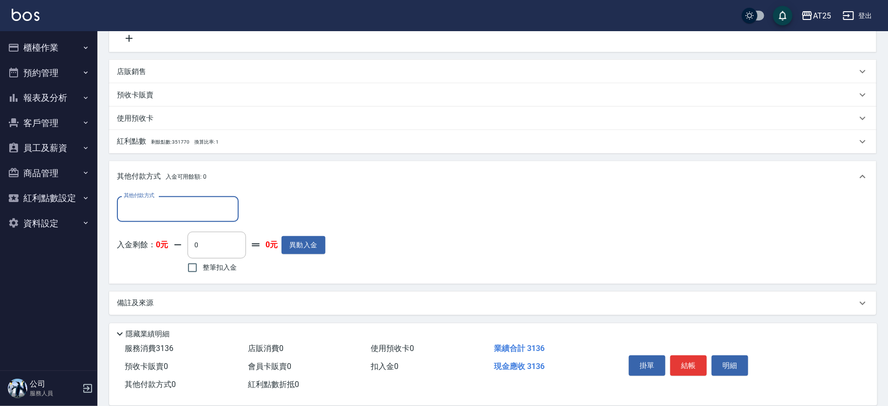
click at [149, 218] on div "其他付款方式" at bounding box center [178, 209] width 122 height 26
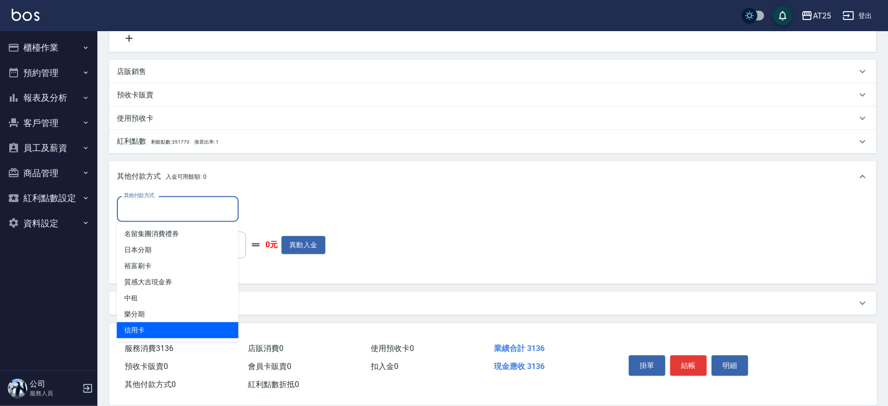
click at [143, 324] on span "信用卡" at bounding box center [178, 331] width 122 height 16
type input "信用卡"
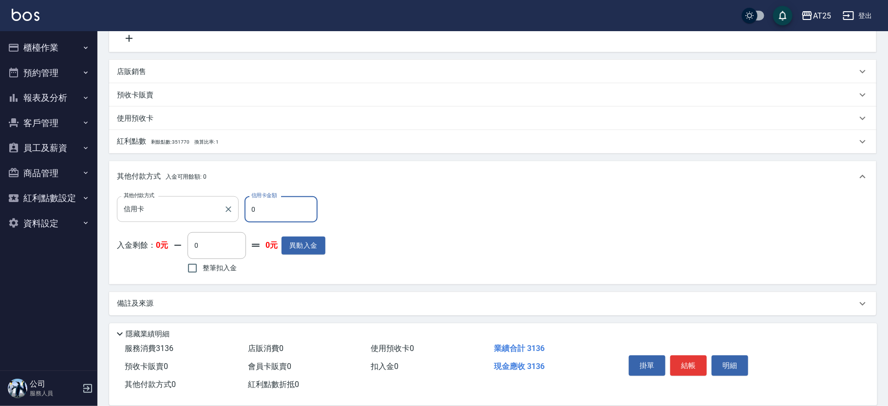
drag, startPoint x: 248, startPoint y: 201, endPoint x: 235, endPoint y: 205, distance: 12.8
click at [235, 205] on div "其他付款方式 信用卡 其他付款方式 信用卡金額 0 信用卡金額" at bounding box center [221, 209] width 209 height 26
type input "31"
type input "280"
type input "313"
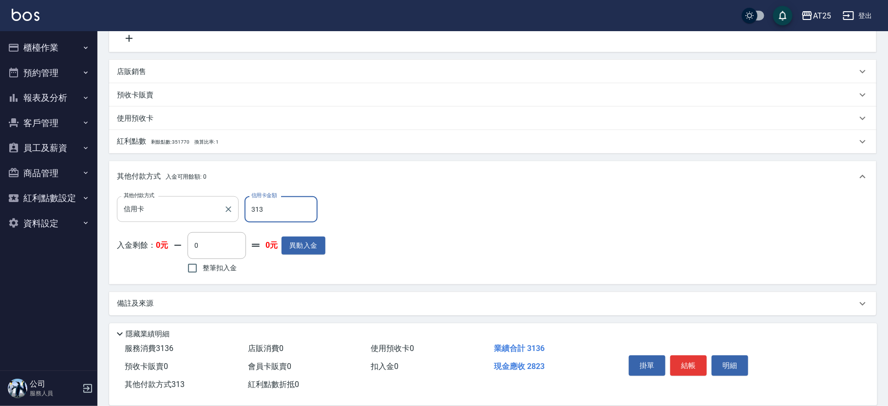
type input "0"
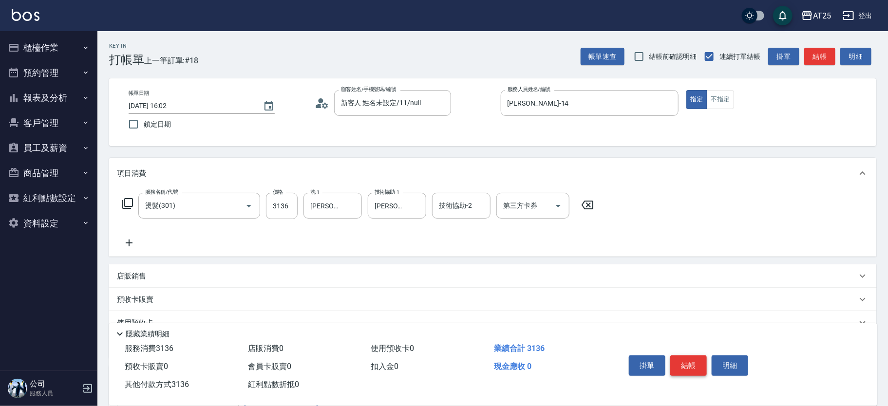
type input "3136"
click at [686, 366] on button "結帳" at bounding box center [688, 366] width 37 height 20
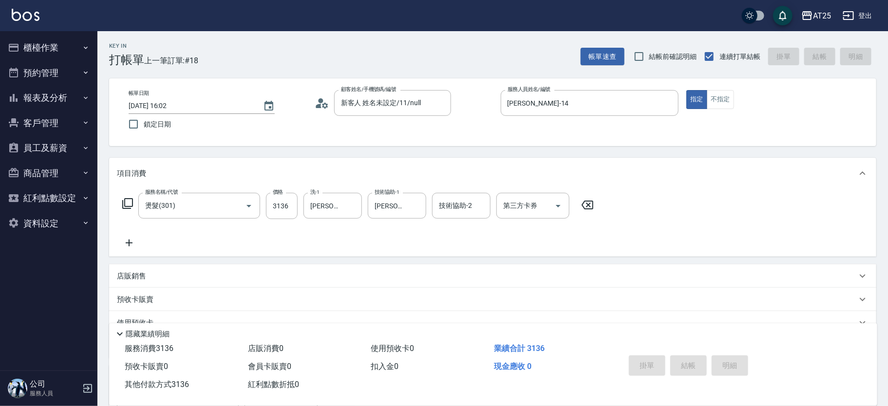
type input "2025/08/23 16:19"
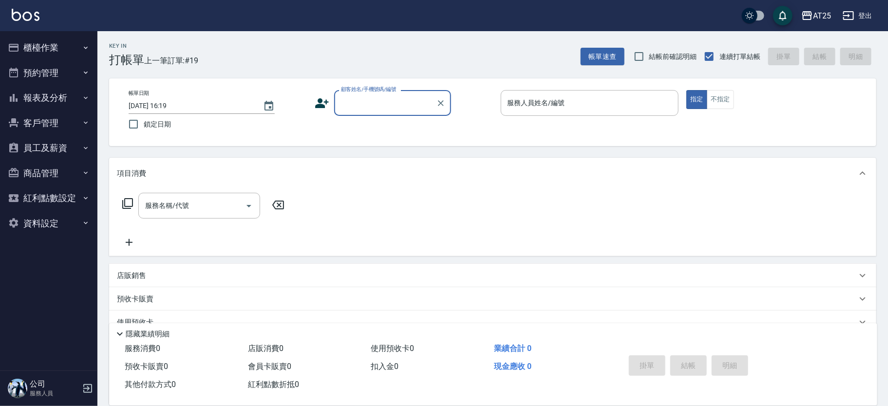
click at [307, 77] on div "Key In 打帳單 上一筆訂單:#19 帳單速查 結帳前確認明細 連續打單結帳 掛單 結帳 明細 帳單日期 2025/08/23 16:19 鎖定日期 顧客…" at bounding box center [492, 263] width 791 height 465
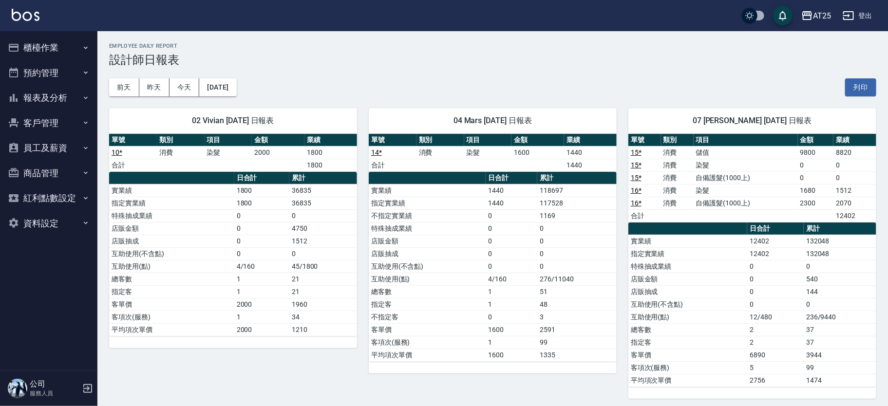
click at [64, 54] on button "櫃檯作業" at bounding box center [49, 47] width 90 height 25
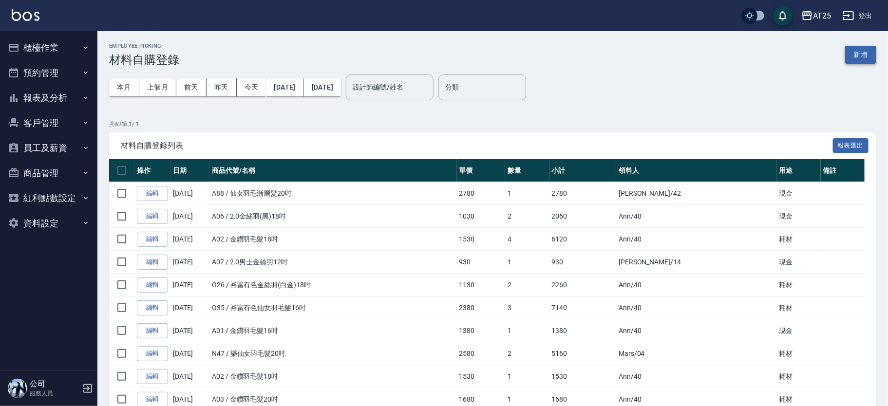
click at [861, 47] on button "新增" at bounding box center [860, 55] width 31 height 18
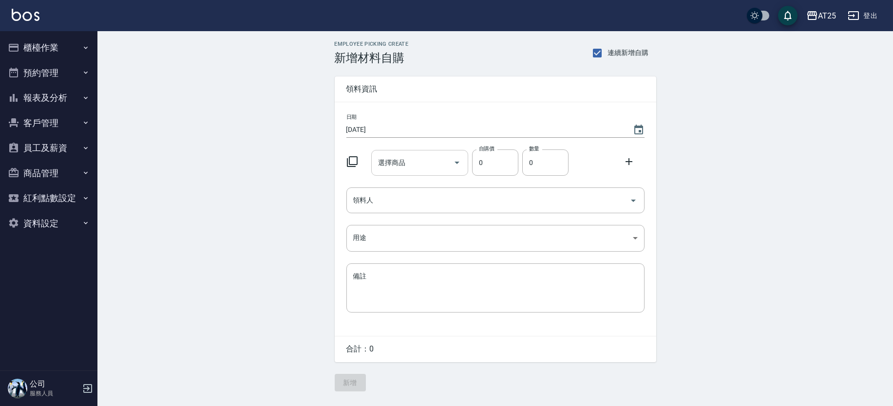
click at [406, 169] on input "選擇商品" at bounding box center [413, 162] width 74 height 17
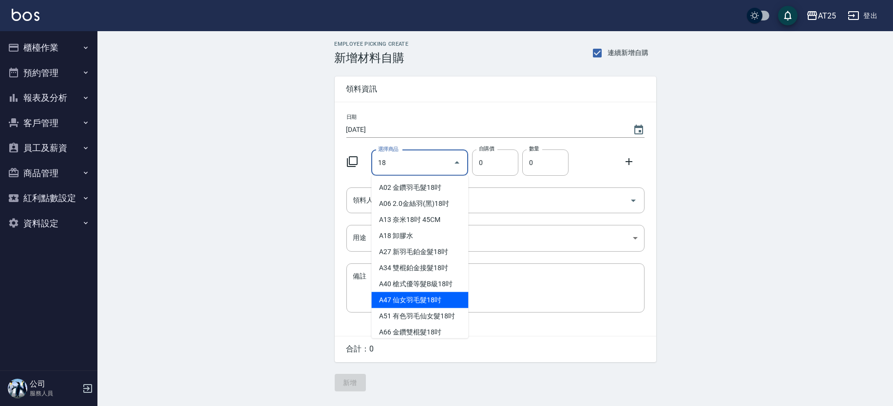
click at [436, 304] on li "A47 仙女羽毛髮18吋" at bounding box center [419, 300] width 97 height 16
type input "仙女羽毛髮18吋"
type input "2380"
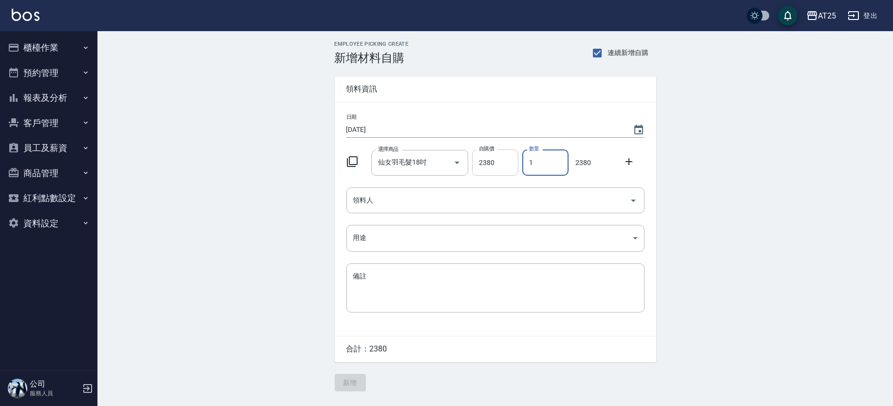
drag, startPoint x: 554, startPoint y: 164, endPoint x: 518, endPoint y: 155, distance: 37.0
click at [518, 155] on div "選擇商品 仙女羽毛髮18吋 選擇商品 自購價 2380 自購價 數量 1 數量 2380" at bounding box center [494, 161] width 302 height 30
drag, startPoint x: 544, startPoint y: 156, endPoint x: 518, endPoint y: 155, distance: 26.3
click at [518, 155] on div "選擇商品 仙女羽毛髮18吋 選擇商品 自購價 2380 自購價 數量 32 數量 76160" at bounding box center [494, 161] width 302 height 30
drag, startPoint x: 548, startPoint y: 163, endPoint x: 468, endPoint y: 157, distance: 80.1
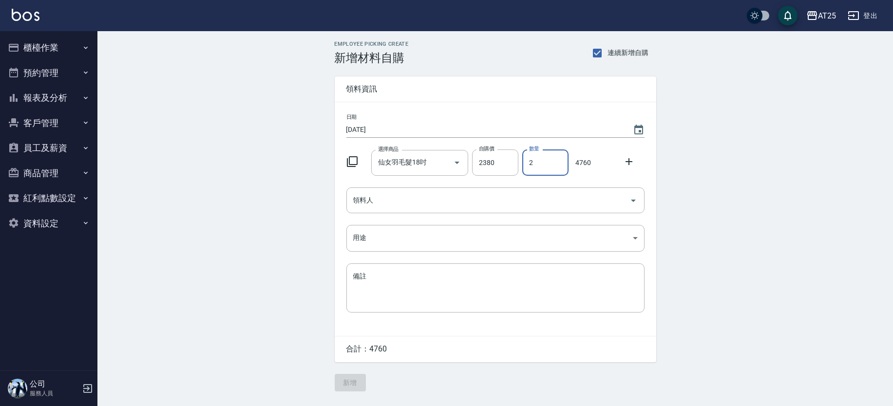
click at [468, 157] on div "選擇商品 仙女羽毛髮18吋 選擇商品 自購價 2380 自購價 數量 2 數量 4760" at bounding box center [494, 161] width 302 height 30
type input "2"
click at [762, 157] on div "Employee Picking Create 新增材料自購 連續新增自購 領料資訊 日期 2025/08/23 選擇商品 仙女羽毛髮18吋 選擇商品 自購價…" at bounding box center [495, 216] width 796 height 370
click at [354, 157] on icon at bounding box center [352, 161] width 11 height 11
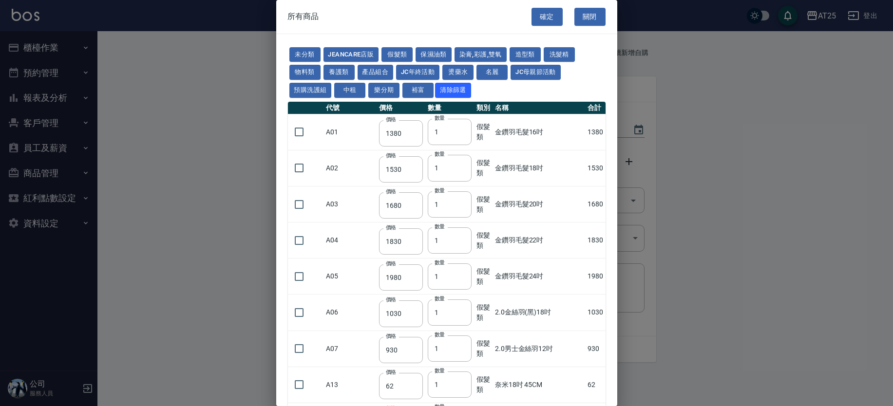
click at [352, 160] on td "A02" at bounding box center [350, 168] width 53 height 36
click at [578, 10] on button "關閉" at bounding box center [589, 17] width 31 height 18
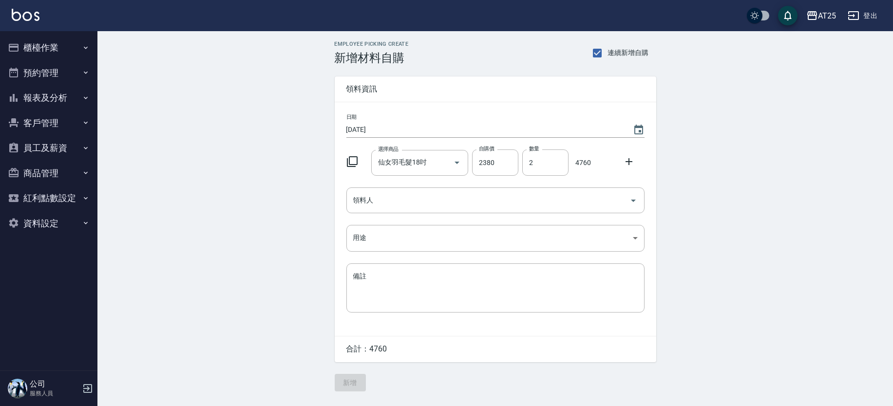
click at [623, 161] on icon at bounding box center [629, 162] width 12 height 12
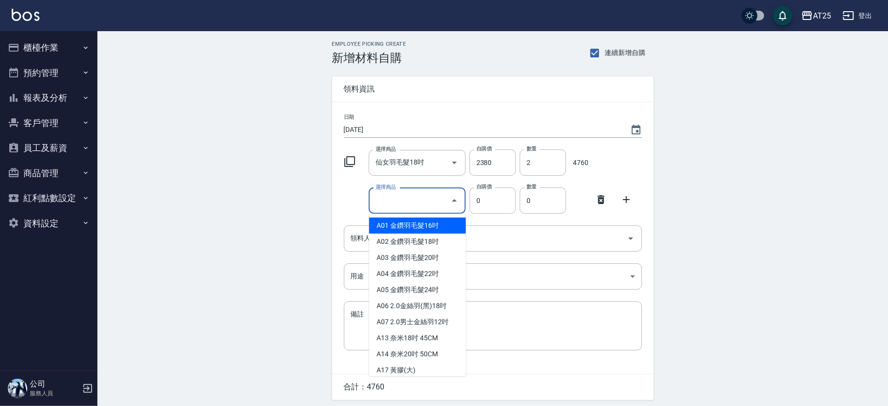
click at [398, 207] on input "選擇商品" at bounding box center [410, 200] width 74 height 17
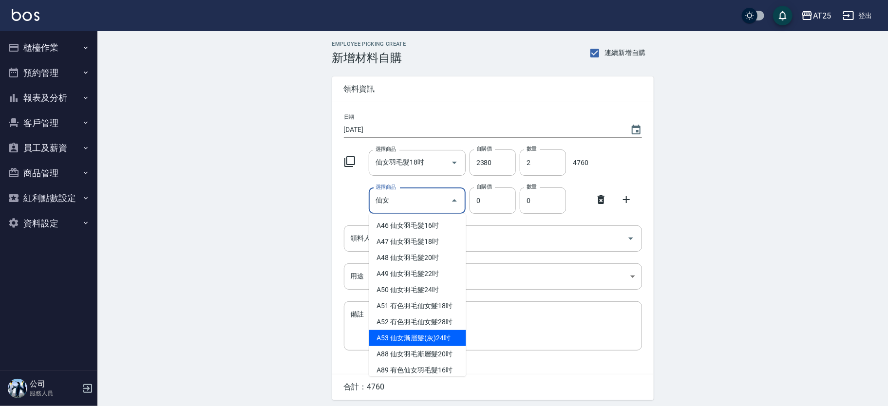
click at [406, 331] on li "A53 仙女漸層髮(灰)24吋" at bounding box center [417, 338] width 97 height 16
type input "仙女漸層髮(灰)24吋"
type input "3180"
type input "1"
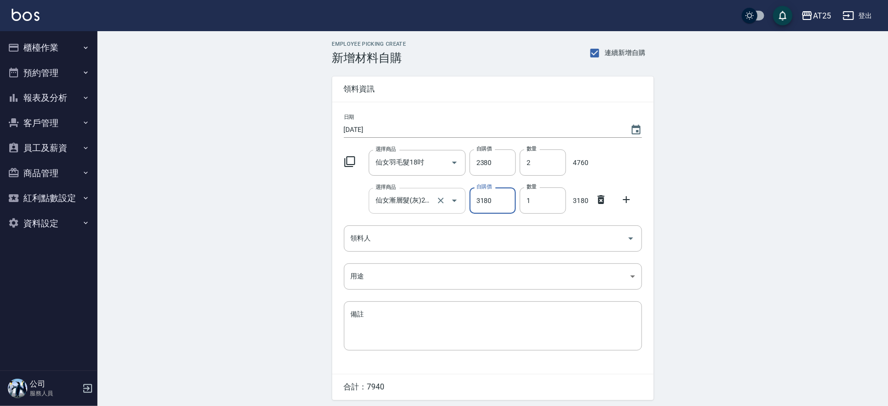
click at [421, 206] on input "仙女漸層髮(灰)24吋" at bounding box center [403, 200] width 61 height 17
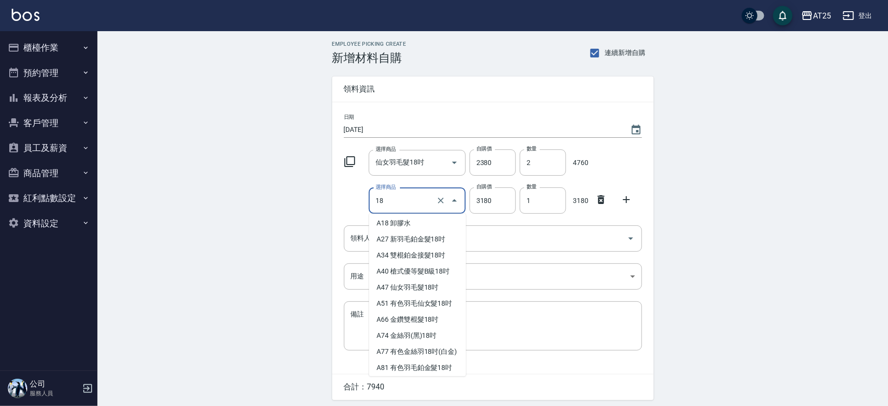
scroll to position [55, 0]
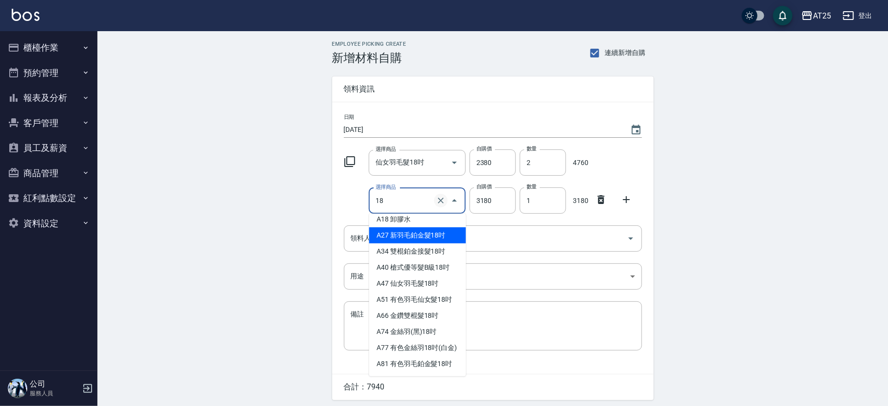
click at [440, 198] on icon "Clear" at bounding box center [441, 201] width 10 height 10
type input "18"
type input "0"
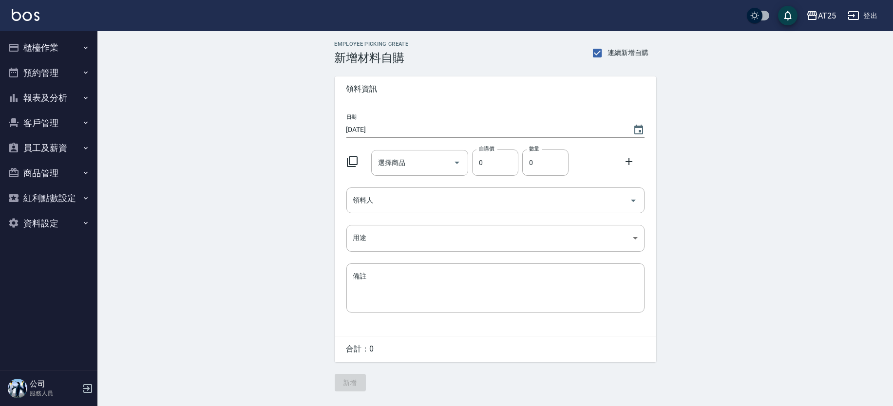
click at [53, 45] on button "櫃檯作業" at bounding box center [49, 47] width 90 height 25
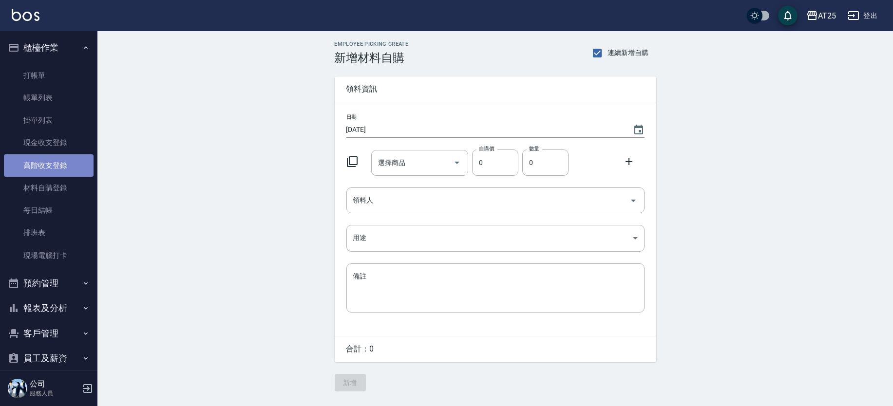
click at [62, 169] on link "高階收支登錄" at bounding box center [49, 165] width 90 height 22
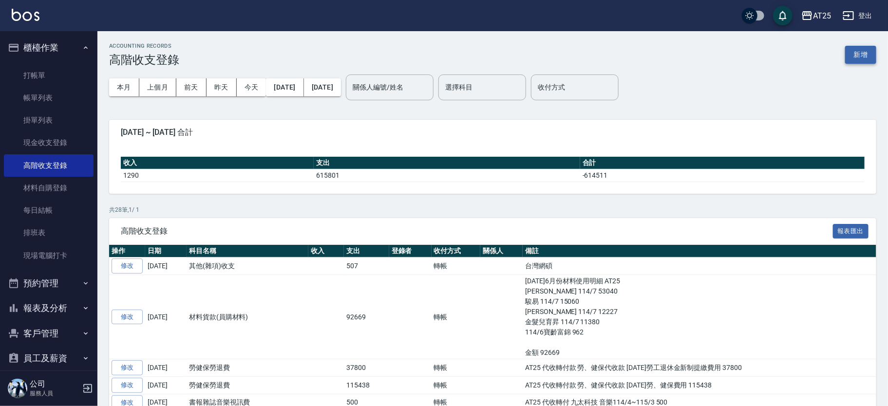
click at [856, 56] on button "新增" at bounding box center [860, 55] width 31 height 18
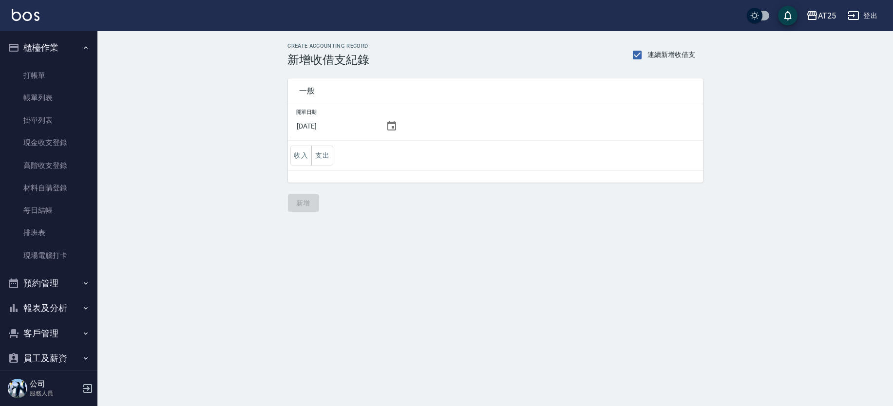
click at [386, 121] on icon at bounding box center [392, 126] width 12 height 12
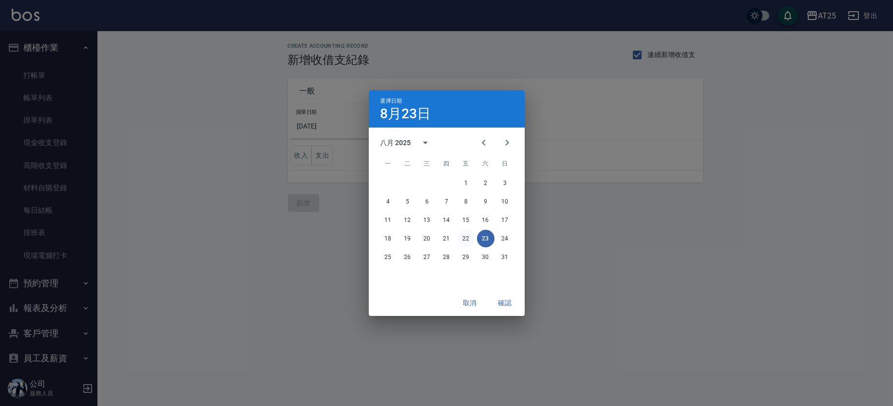
click at [471, 240] on button "22" at bounding box center [467, 239] width 18 height 18
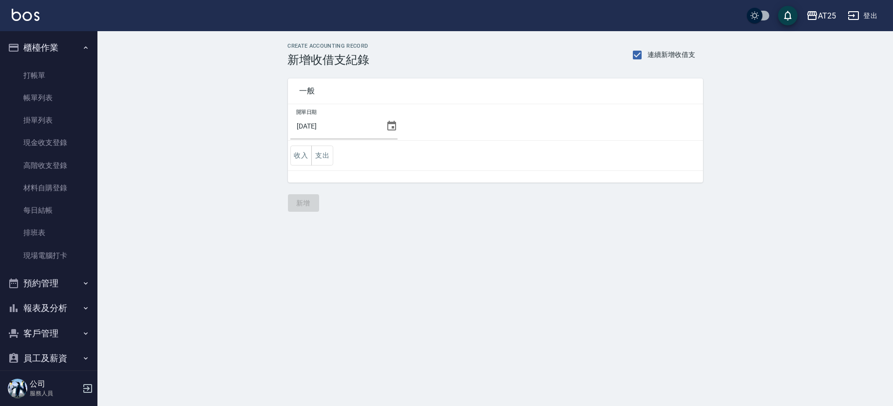
click at [327, 153] on button "支出" at bounding box center [322, 156] width 22 height 20
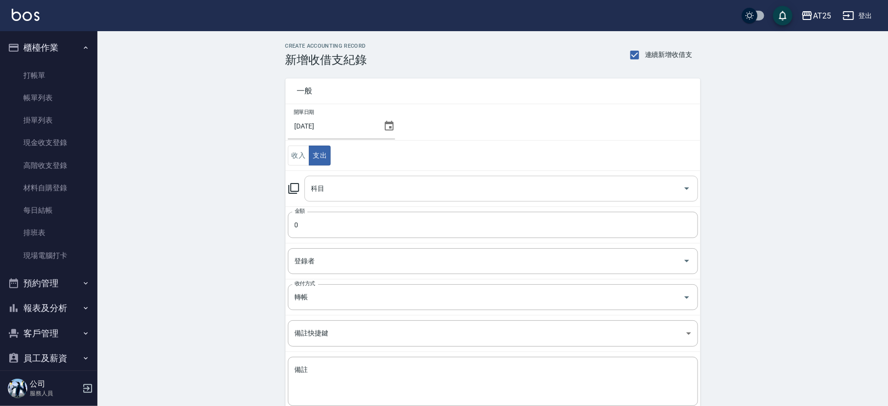
click at [387, 188] on input "科目" at bounding box center [494, 188] width 370 height 17
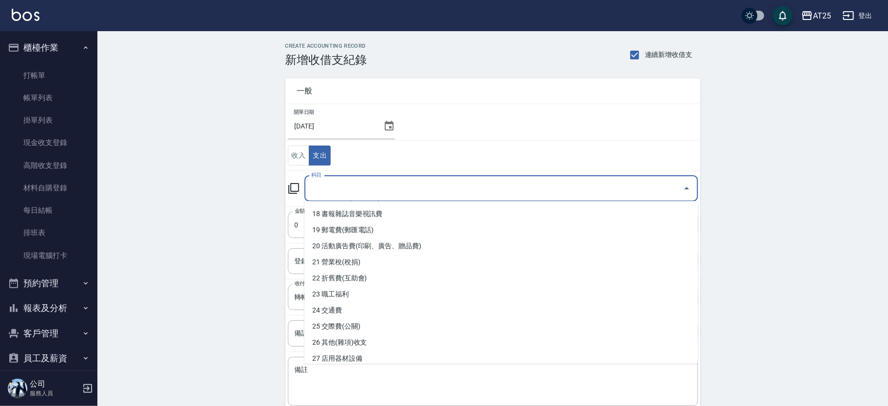
scroll to position [263, 0]
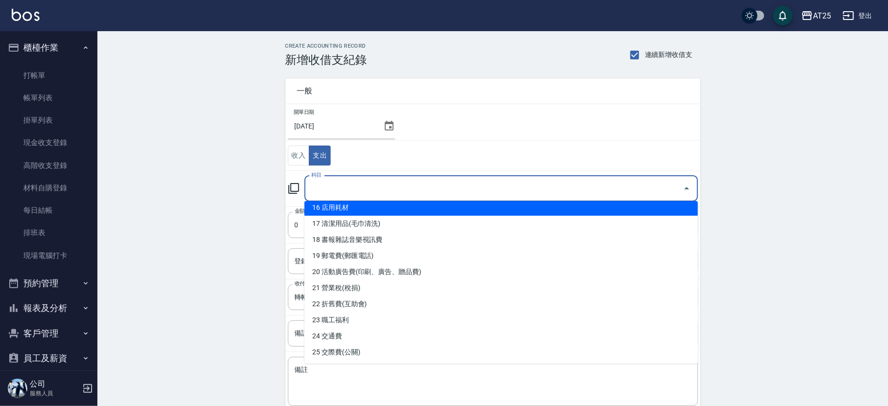
click at [508, 212] on li "16 店用耗材" at bounding box center [502, 208] width 394 height 16
type input "16 店用耗材"
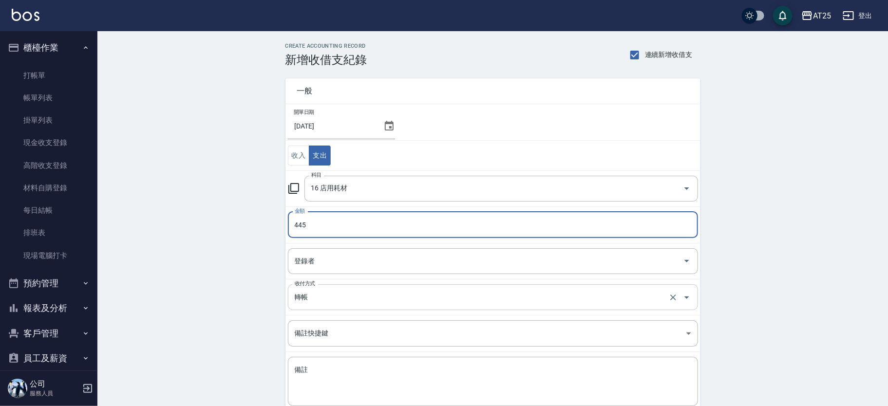
type input "445"
click at [332, 294] on input "轉帳" at bounding box center [479, 297] width 374 height 17
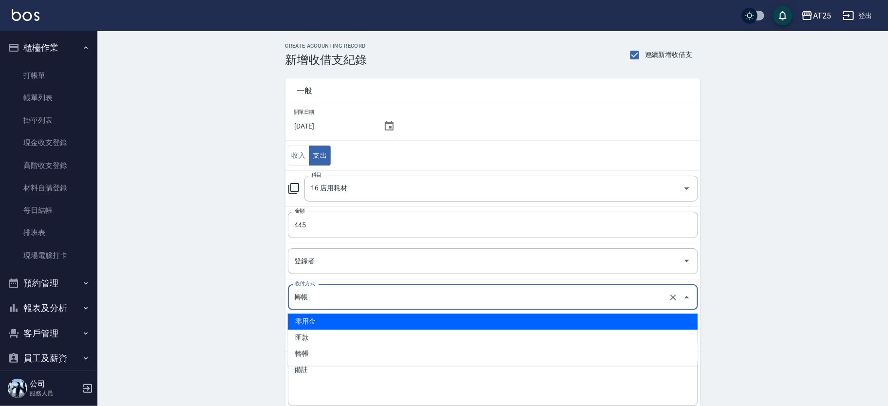
click at [336, 321] on li "零用金" at bounding box center [493, 322] width 410 height 16
type input "零用金"
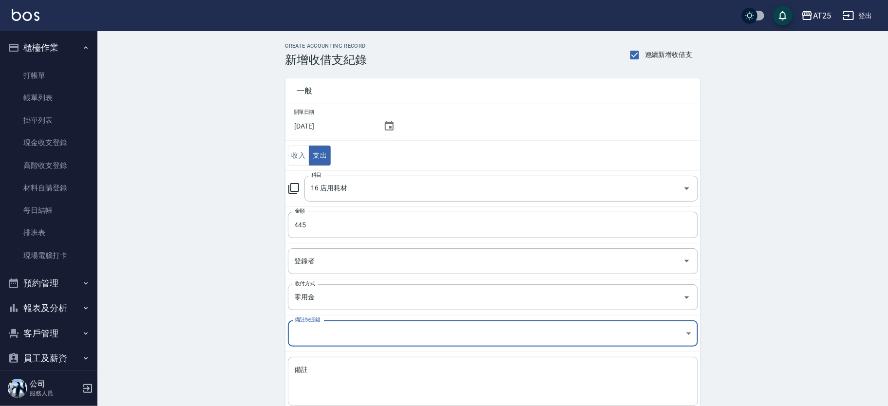
click at [342, 371] on textarea "備註" at bounding box center [493, 381] width 397 height 33
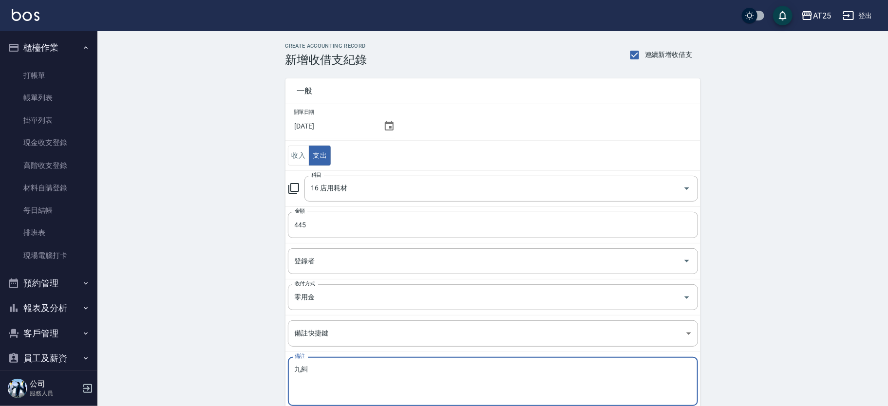
type textarea "九"
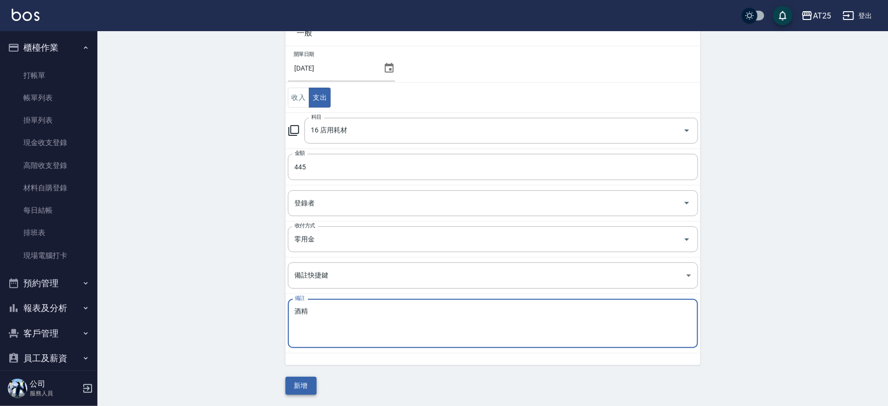
type textarea "酒精"
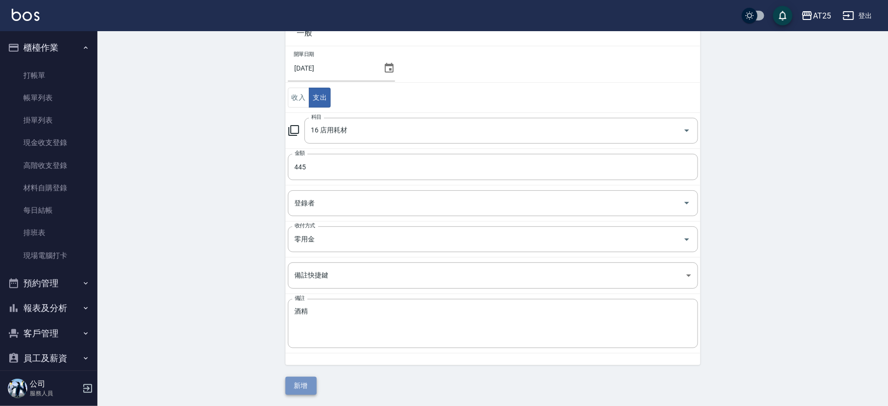
click at [300, 385] on button "新增" at bounding box center [301, 386] width 31 height 18
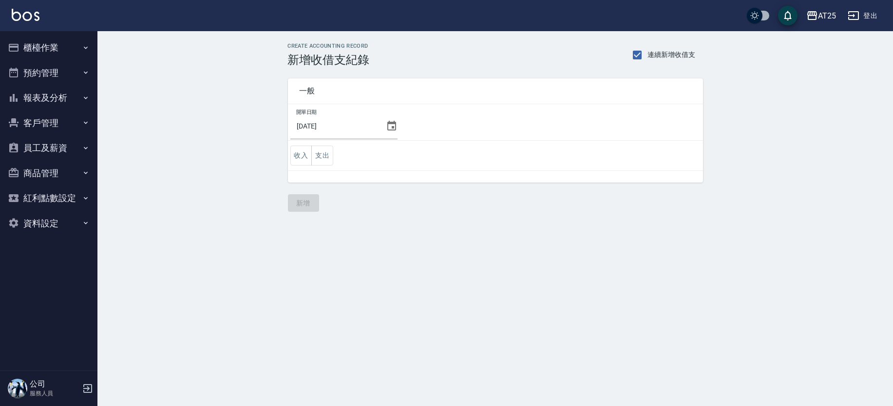
click at [390, 130] on icon at bounding box center [391, 126] width 9 height 10
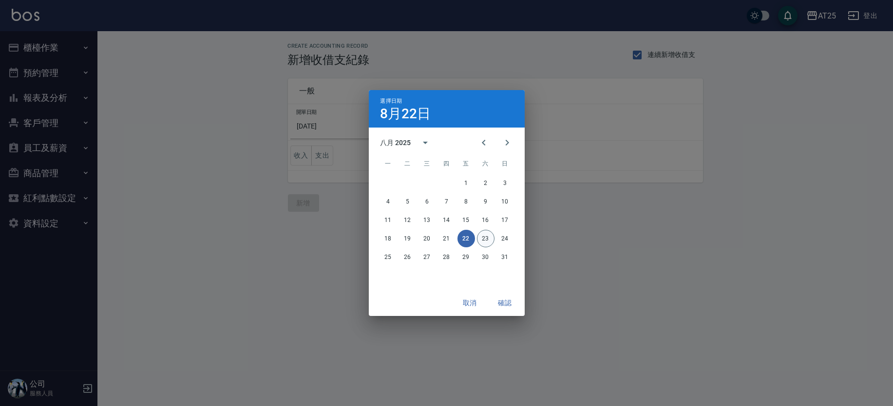
click at [487, 237] on button "23" at bounding box center [486, 239] width 18 height 18
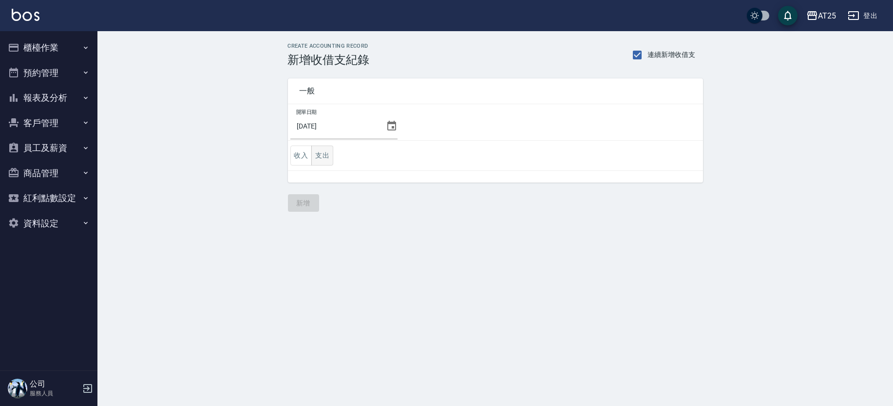
click at [328, 153] on button "支出" at bounding box center [322, 156] width 22 height 20
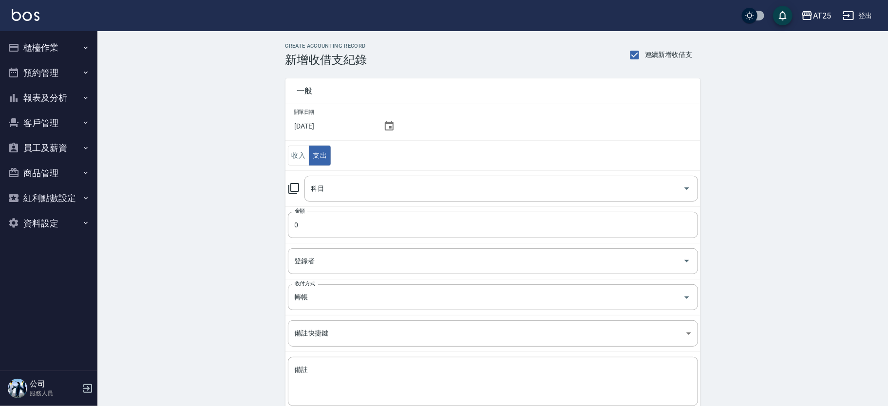
click at [373, 185] on input "科目" at bounding box center [494, 188] width 370 height 17
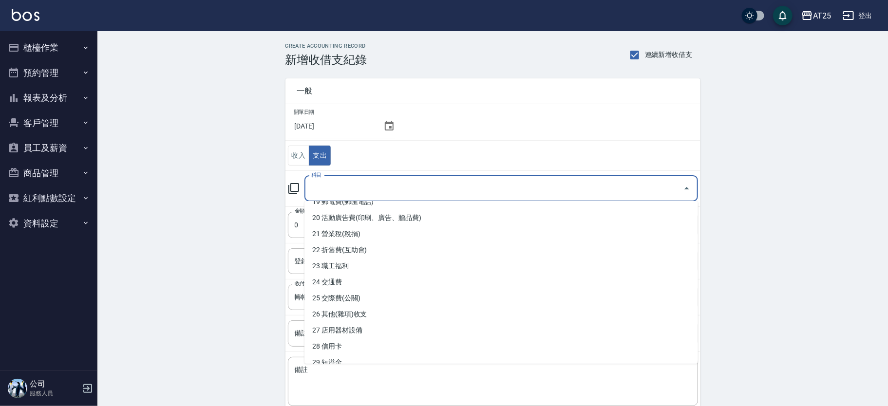
scroll to position [339, 0]
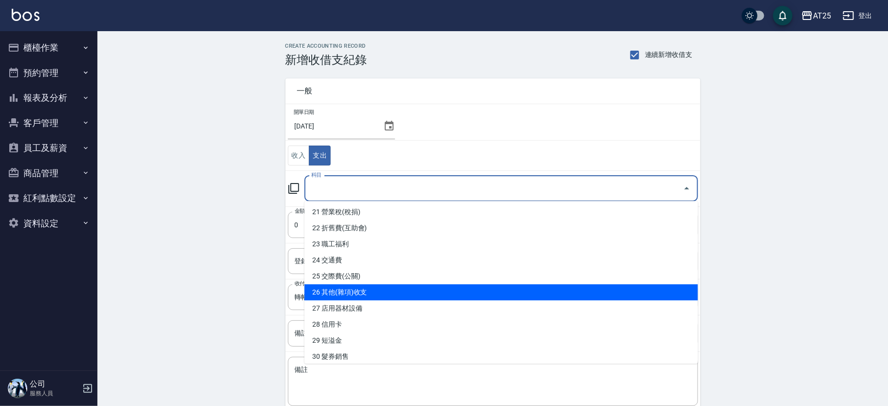
click at [585, 288] on li "26 其他(雜項)收支" at bounding box center [502, 293] width 394 height 16
type input "26 其他(雜項)收支"
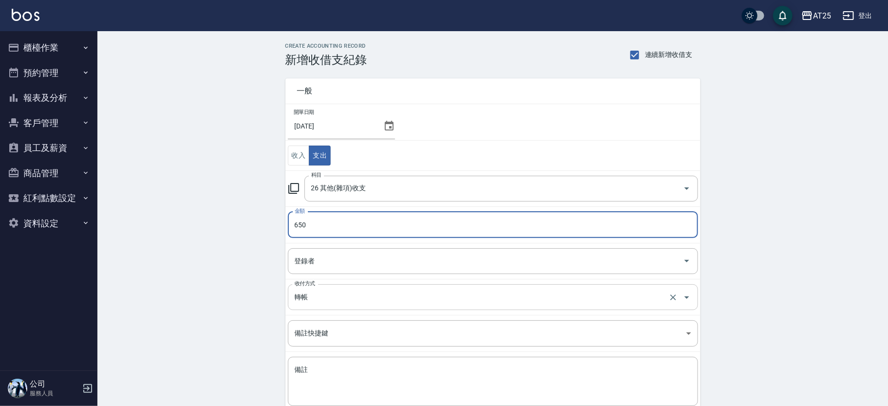
type input "650"
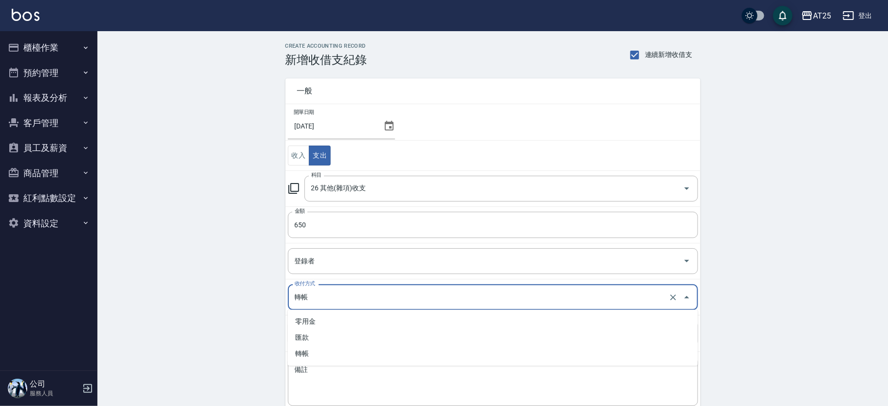
click at [358, 291] on input "轉帳" at bounding box center [479, 297] width 374 height 17
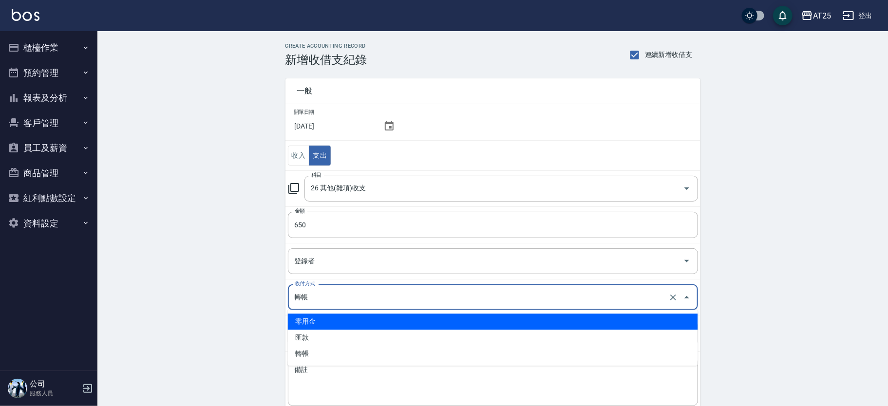
click at [345, 321] on li "零用金" at bounding box center [493, 322] width 410 height 16
type input "零用金"
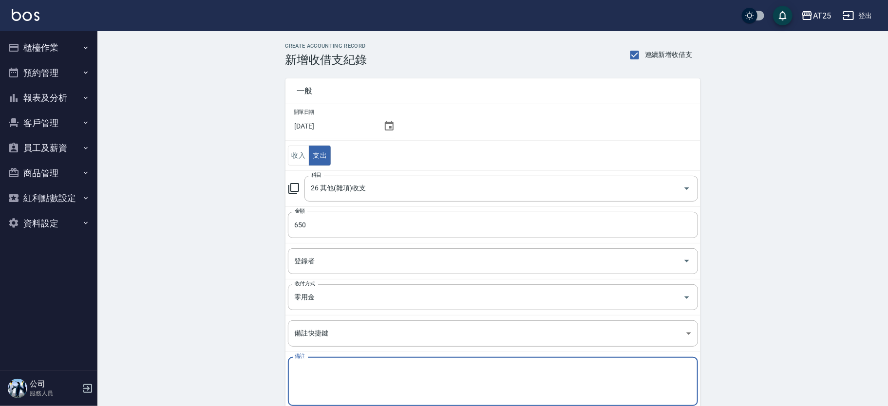
click at [326, 370] on textarea "備註" at bounding box center [493, 381] width 397 height 33
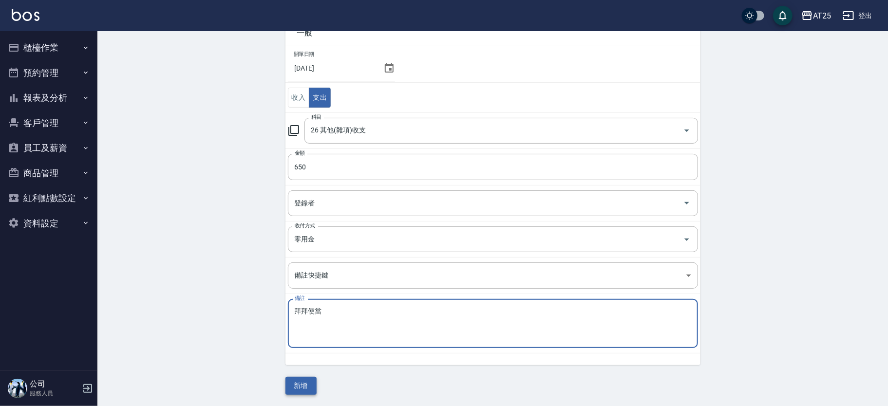
type textarea "拜拜便當"
click at [298, 389] on button "新增" at bounding box center [301, 386] width 31 height 18
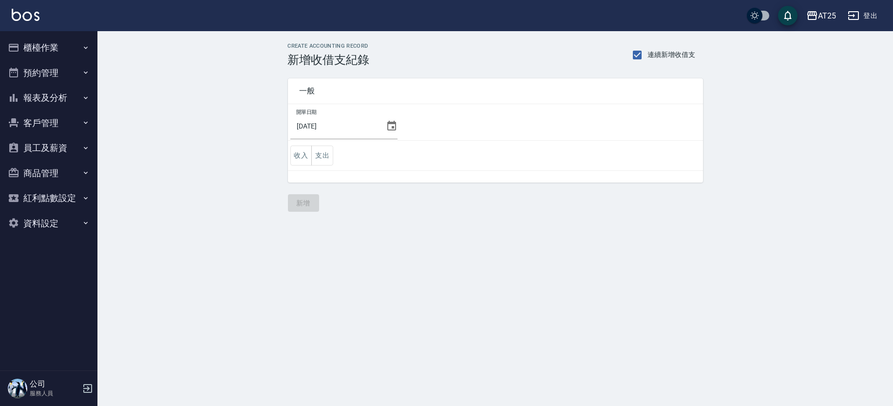
click at [41, 54] on button "櫃檯作業" at bounding box center [49, 47] width 90 height 25
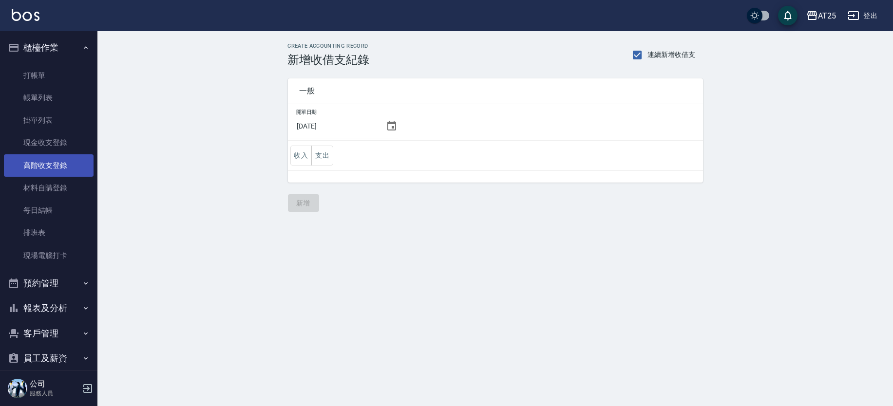
drag, startPoint x: 72, startPoint y: 168, endPoint x: 77, endPoint y: 168, distance: 5.4
click at [72, 168] on link "高階收支登錄" at bounding box center [49, 165] width 90 height 22
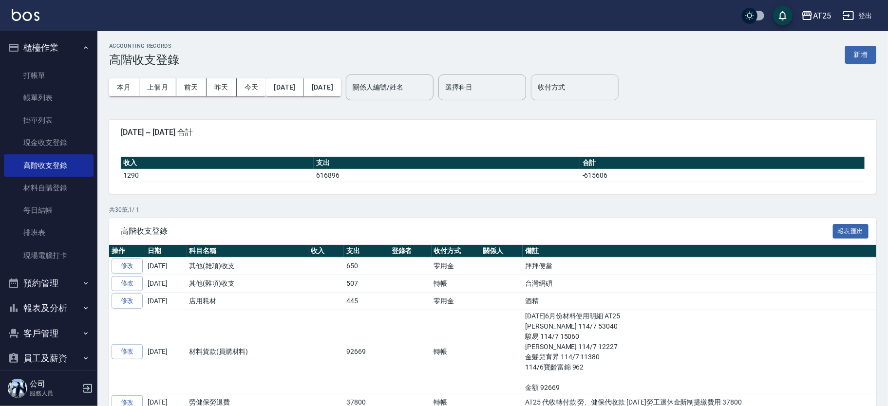
click at [614, 82] on input "收付方式" at bounding box center [575, 87] width 79 height 17
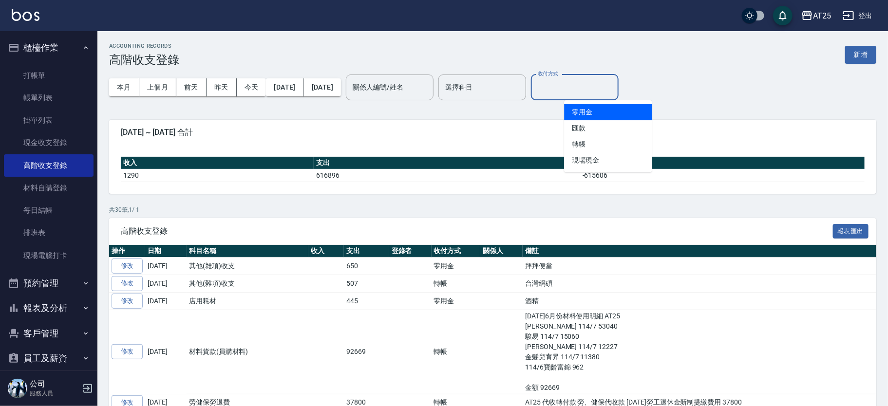
click at [599, 111] on li "零用金" at bounding box center [608, 112] width 88 height 16
type input "零用金"
